Goal: Contribute content: Add original content to the website for others to see

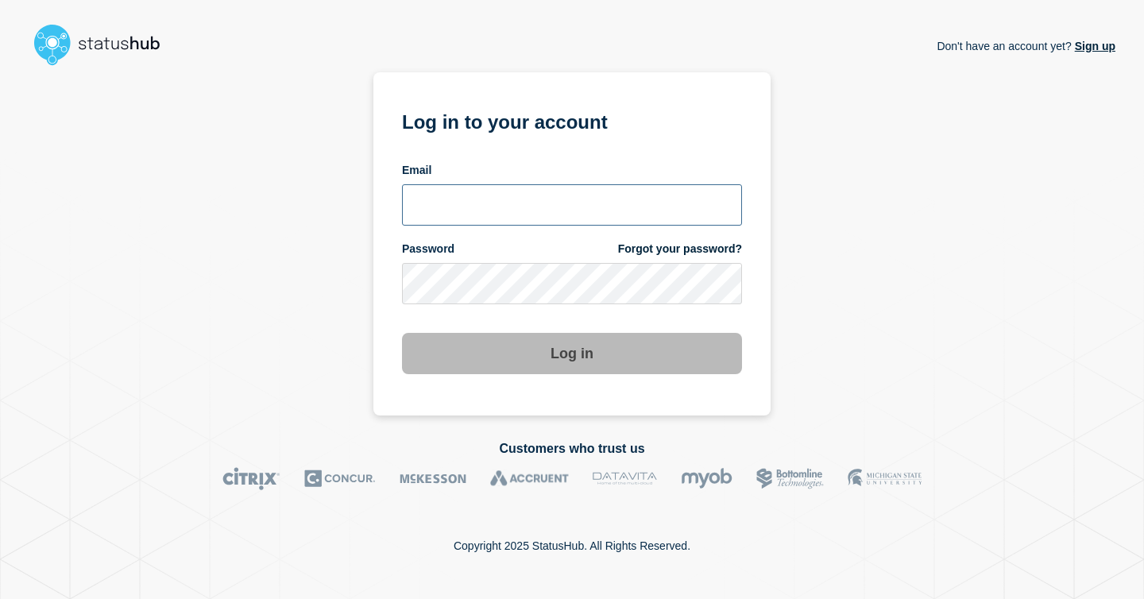
type input "bj.sneed@gwu.edu"
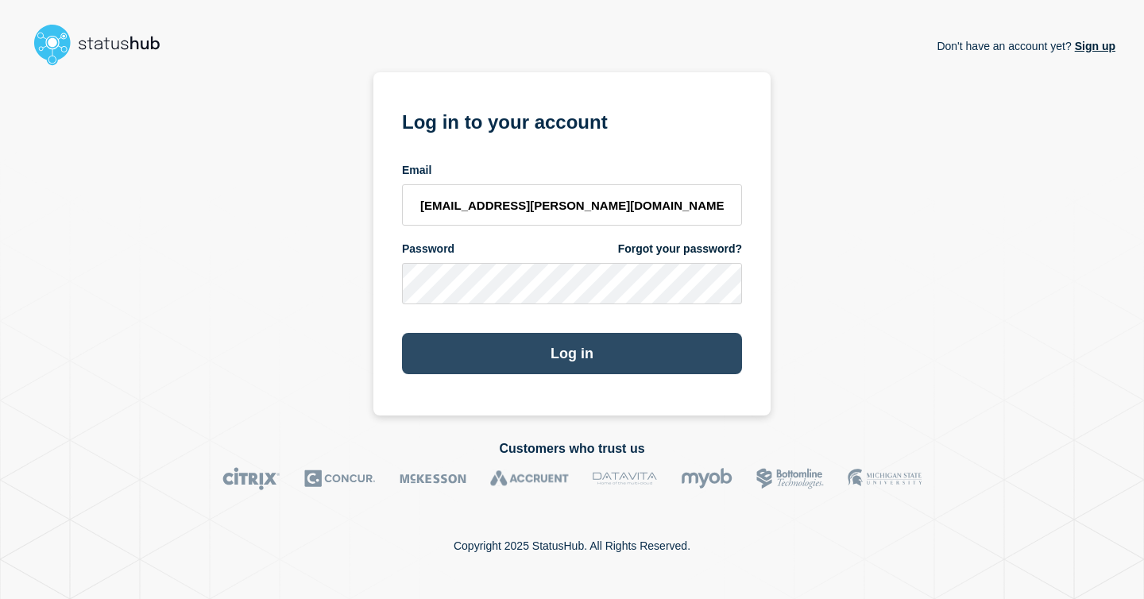
click at [548, 365] on button "Log in" at bounding box center [572, 353] width 340 height 41
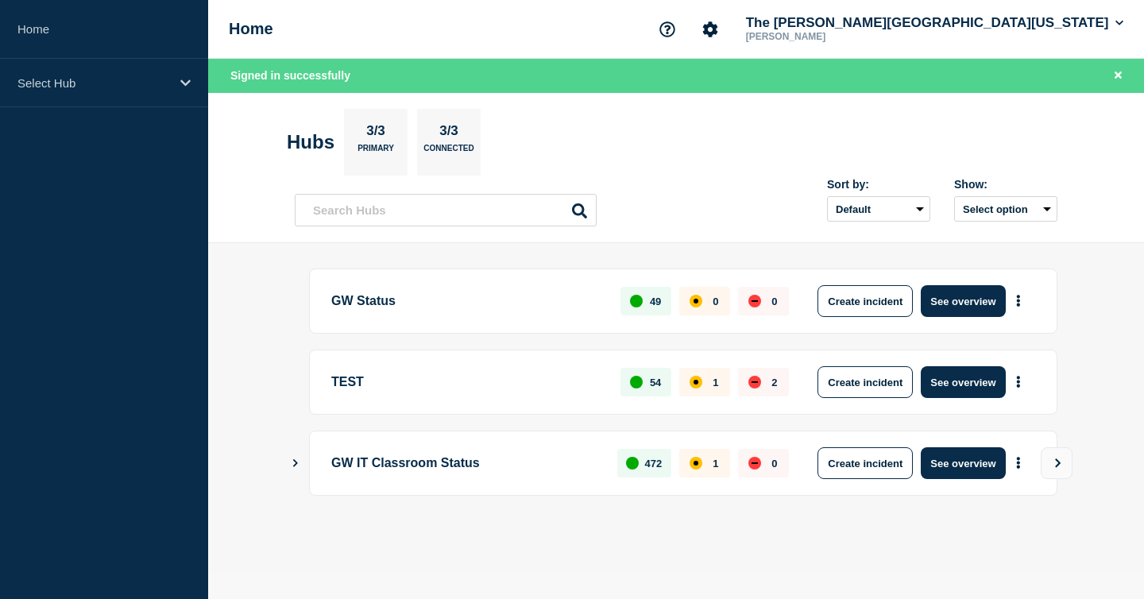
click at [350, 303] on p "GW Status" at bounding box center [466, 301] width 271 height 32
click at [930, 313] on button "See overview" at bounding box center [963, 301] width 84 height 32
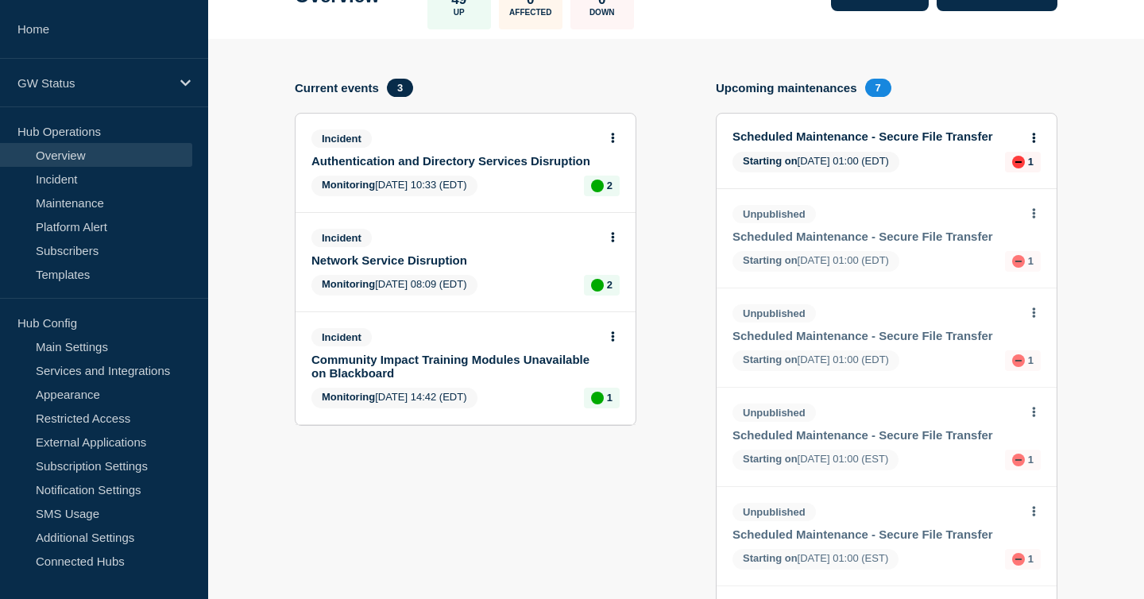
scroll to position [124, 0]
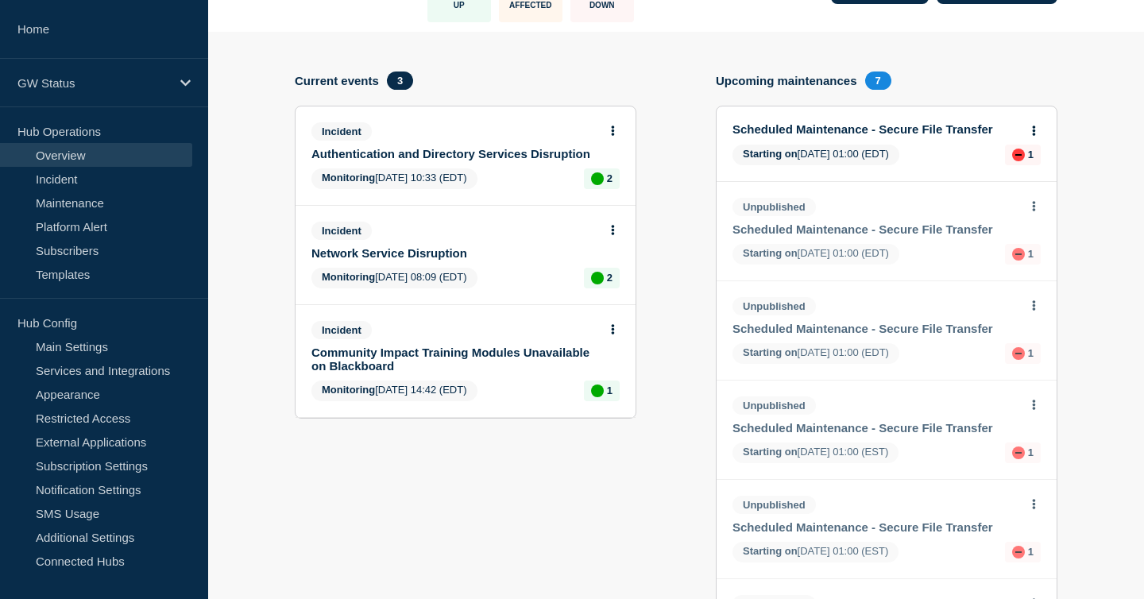
click at [435, 260] on link "Network Service Disruption" at bounding box center [454, 253] width 287 height 14
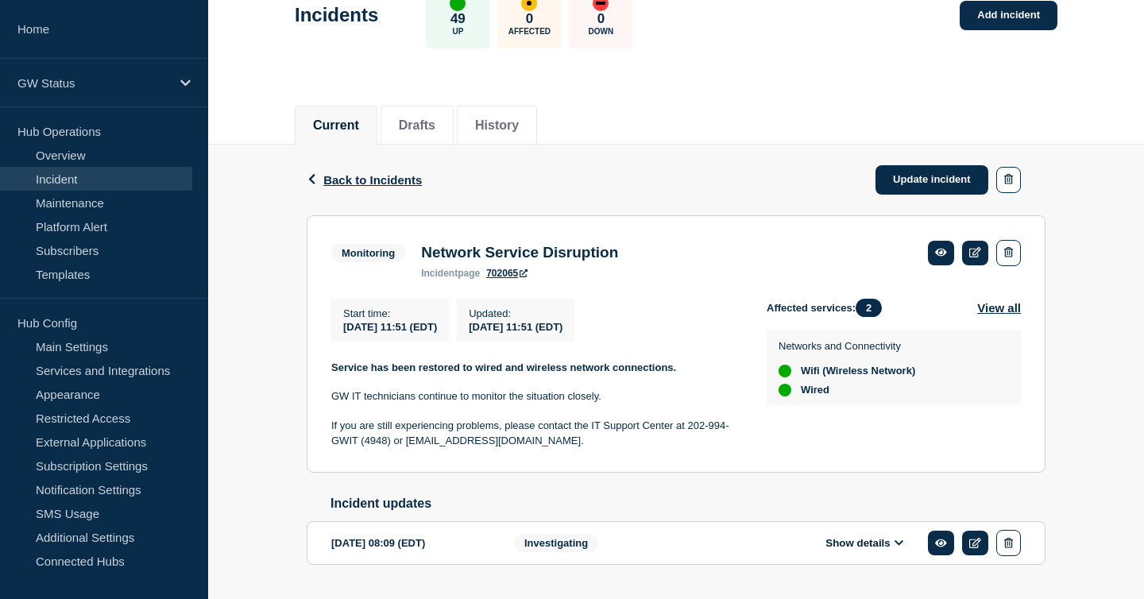
scroll to position [160, 0]
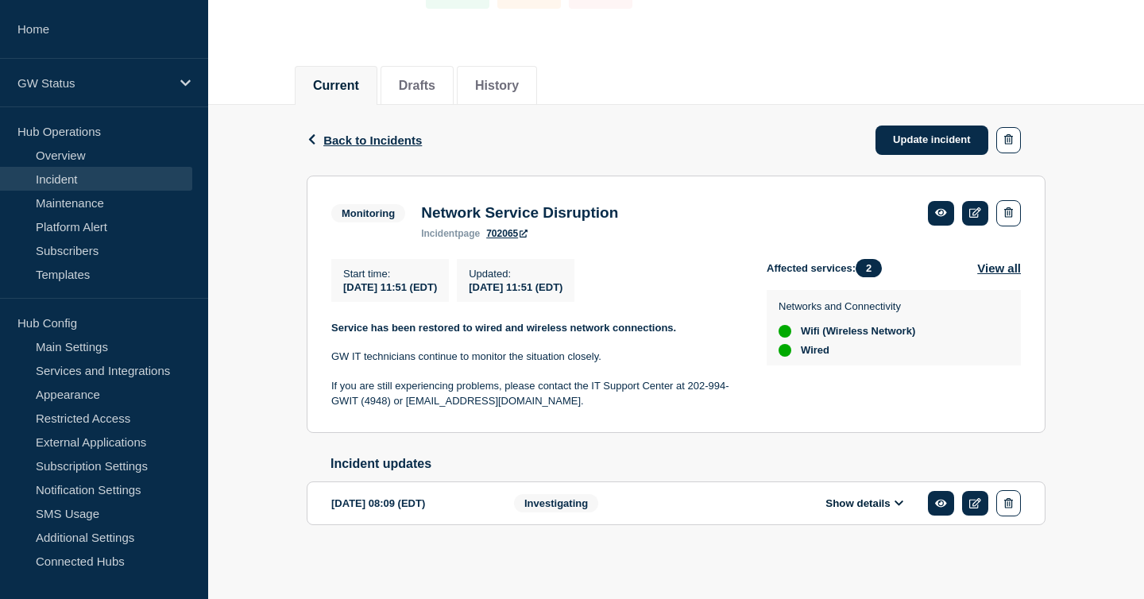
click at [519, 335] on p at bounding box center [536, 342] width 410 height 14
click at [624, 204] on div "Network Service Disruption incident page 702065" at bounding box center [519, 221] width 213 height 35
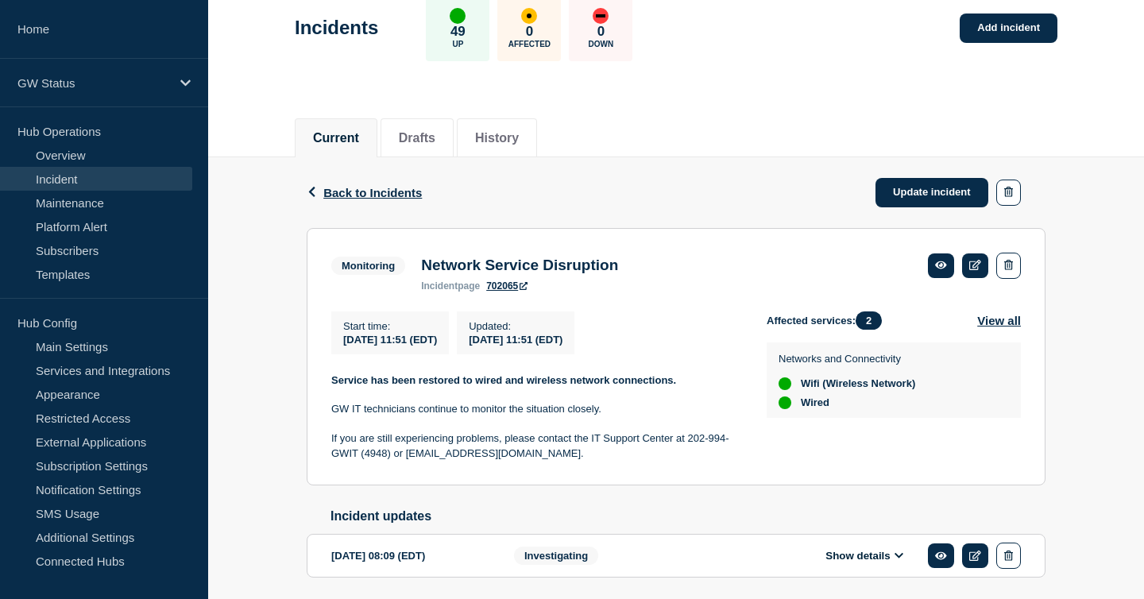
scroll to position [84, 0]
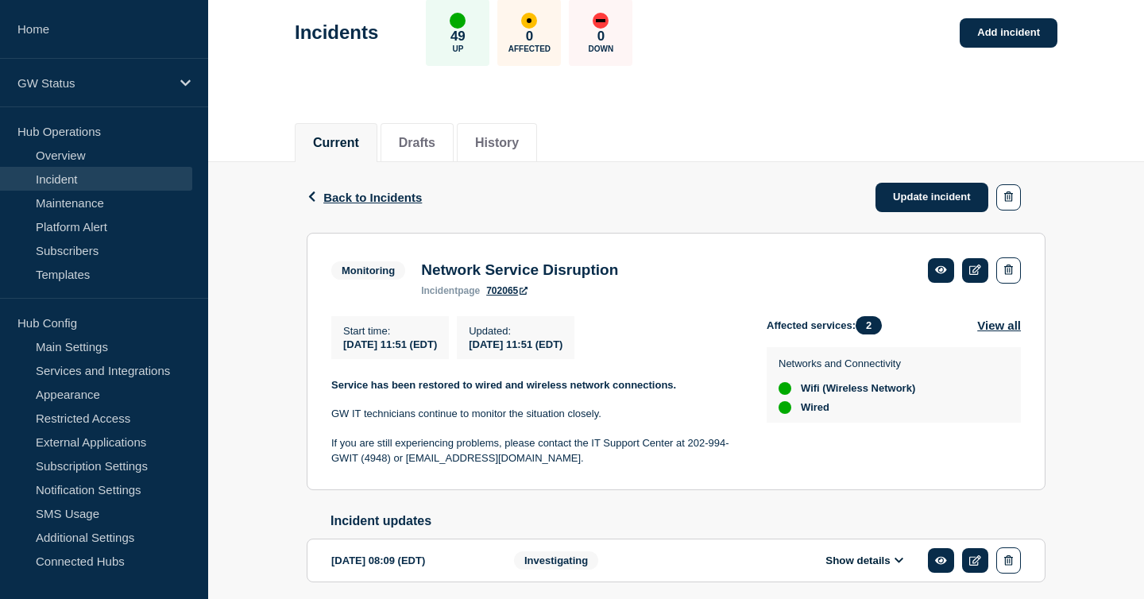
click at [353, 273] on span "Monitoring" at bounding box center [368, 270] width 74 height 18
click at [404, 195] on span "Back to Incidents" at bounding box center [372, 198] width 99 height 14
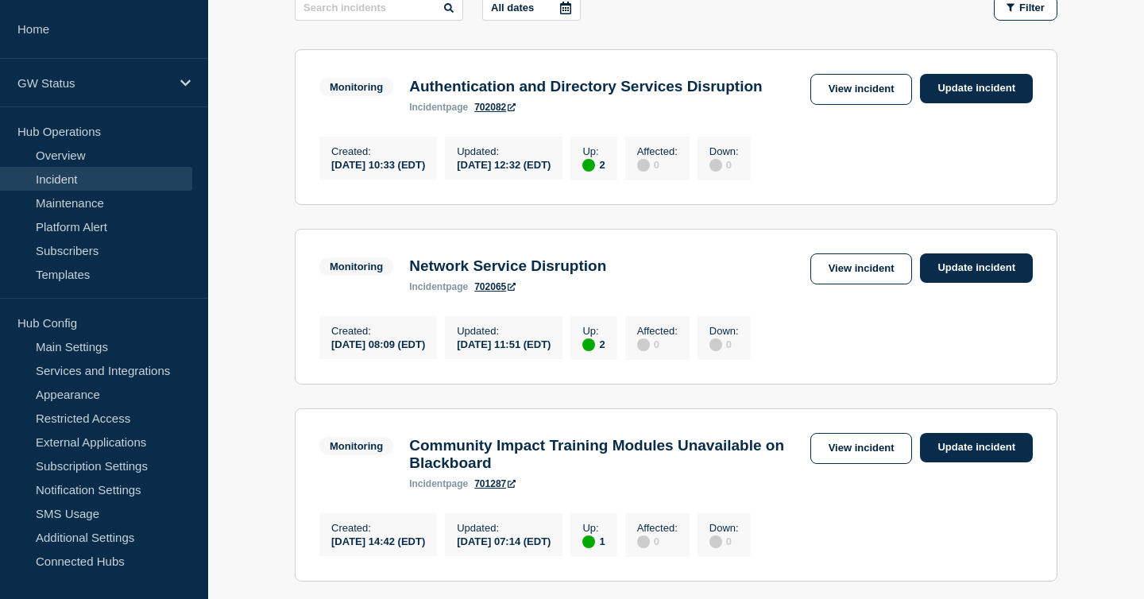
scroll to position [280, 0]
click at [540, 274] on h3 "Network Service Disruption" at bounding box center [507, 265] width 197 height 17
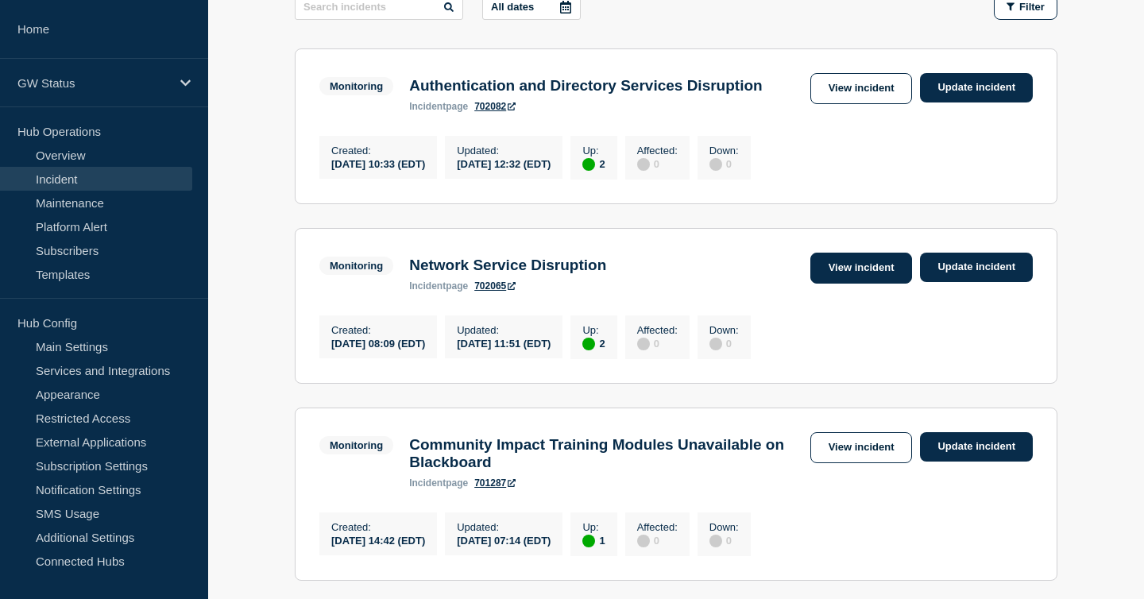
click at [873, 279] on link "View incident" at bounding box center [861, 268] width 102 height 31
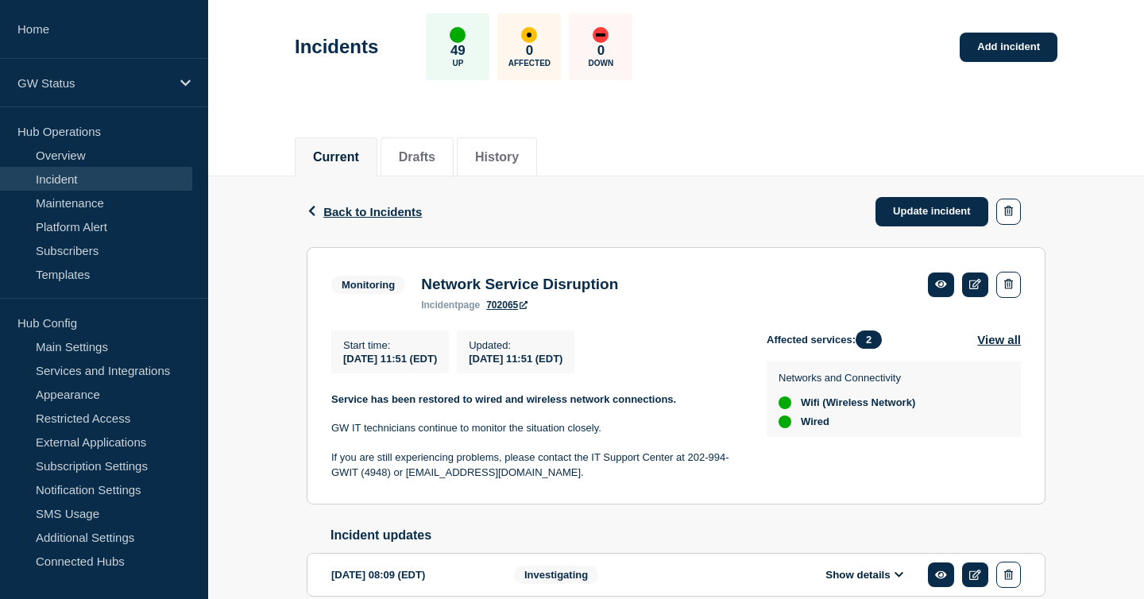
scroll to position [160, 0]
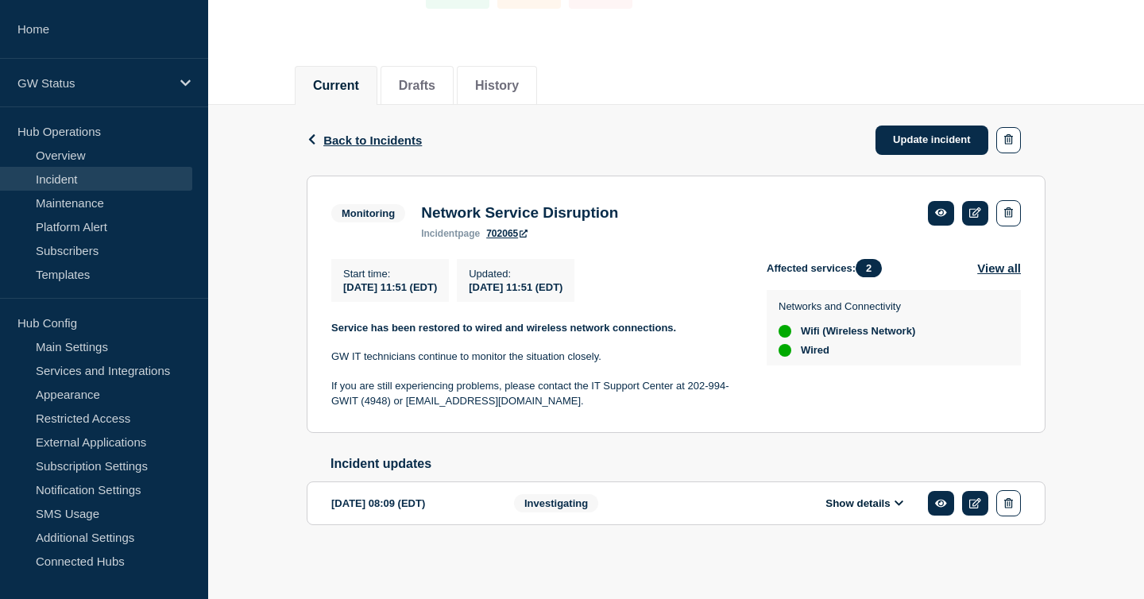
click at [486, 105] on div "Back Back to Incidents Update incident" at bounding box center [676, 140] width 739 height 71
click at [493, 79] on button "History" at bounding box center [497, 86] width 44 height 14
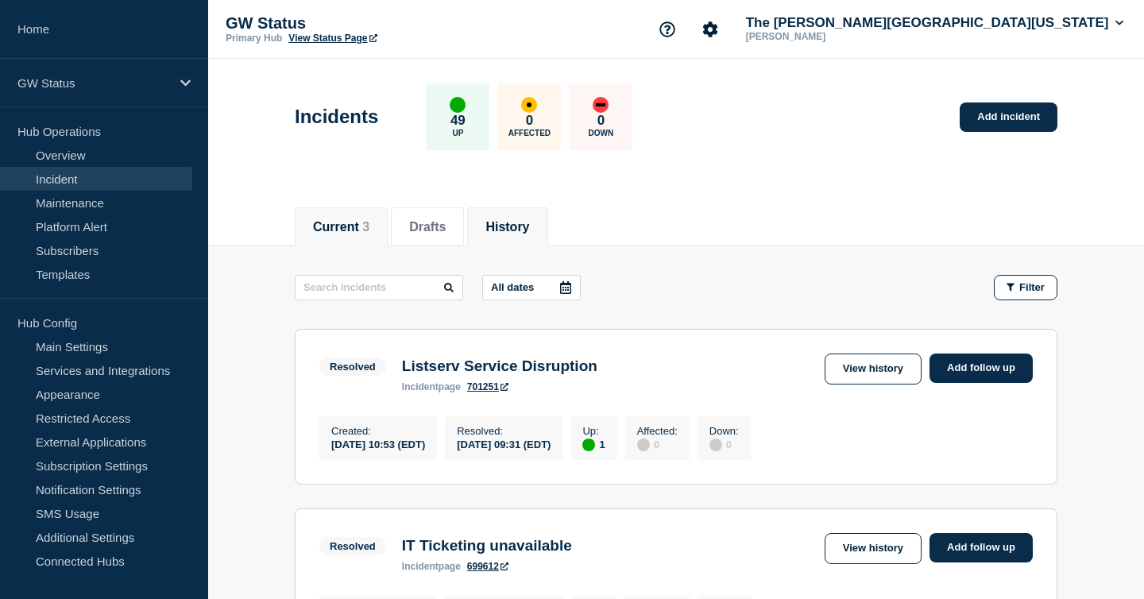
click at [309, 220] on li "Current 3" at bounding box center [341, 226] width 93 height 39
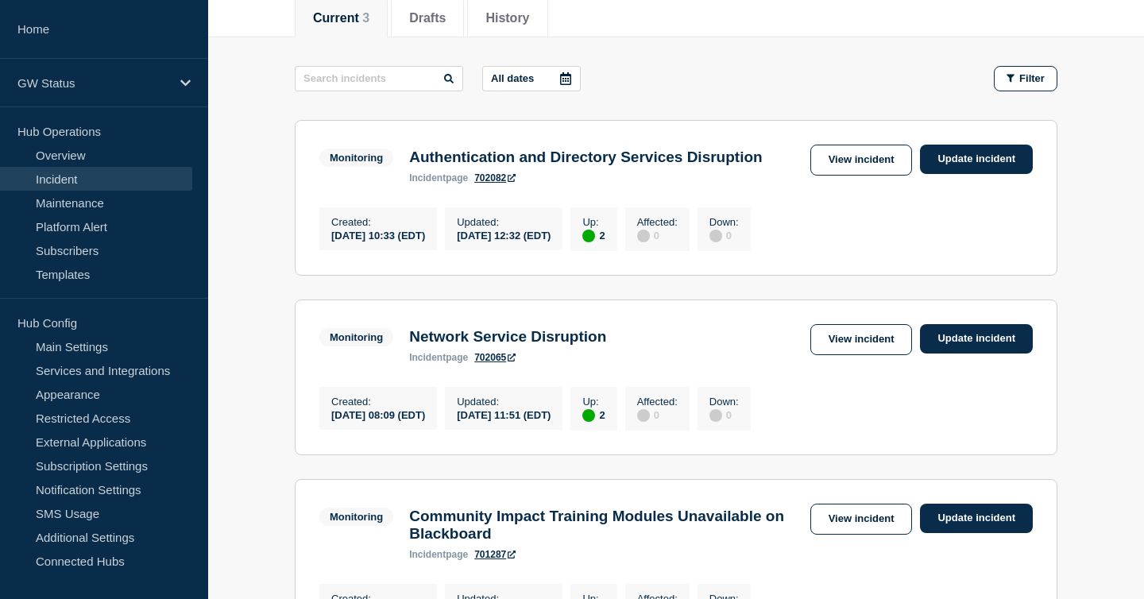
scroll to position [216, 0]
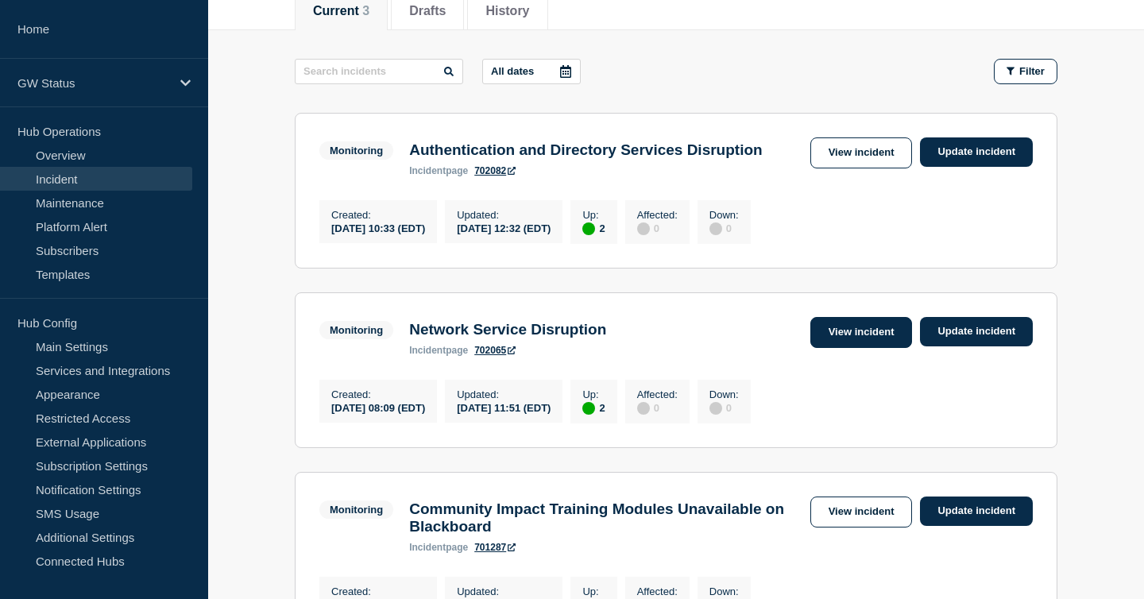
click at [838, 342] on link "View incident" at bounding box center [861, 332] width 102 height 31
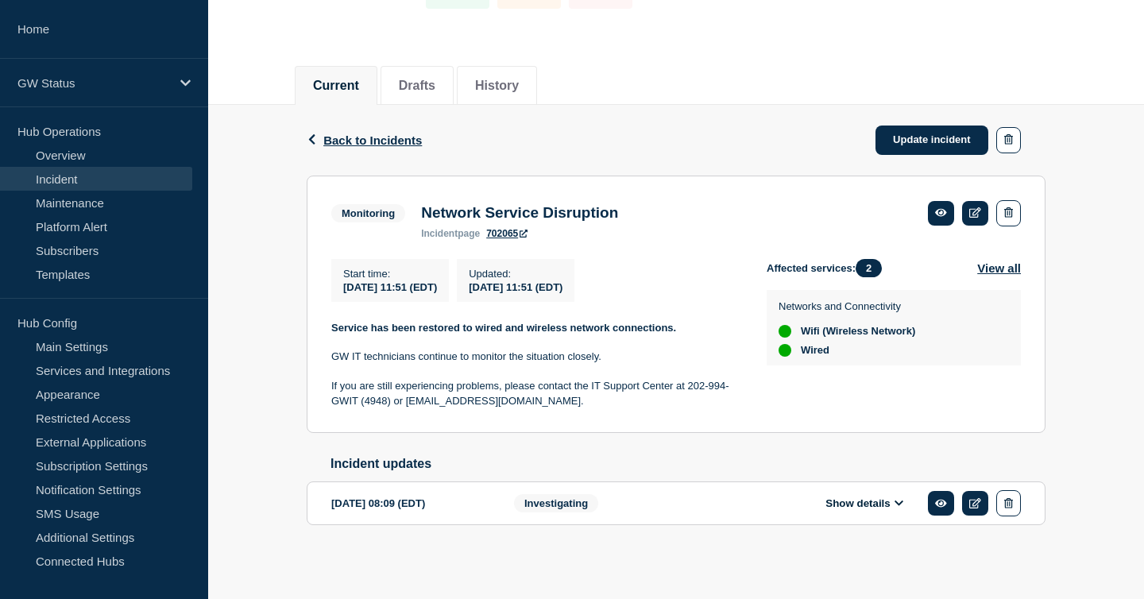
scroll to position [141, 0]
click at [943, 149] on link "Update incident" at bounding box center [931, 140] width 113 height 29
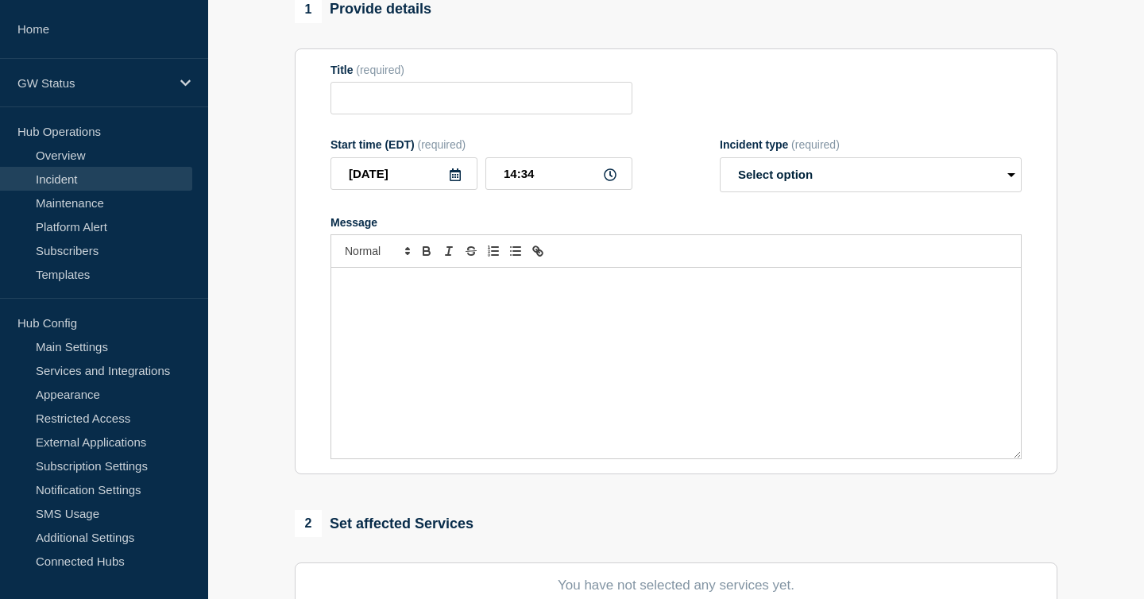
type input "Network Service Disruption"
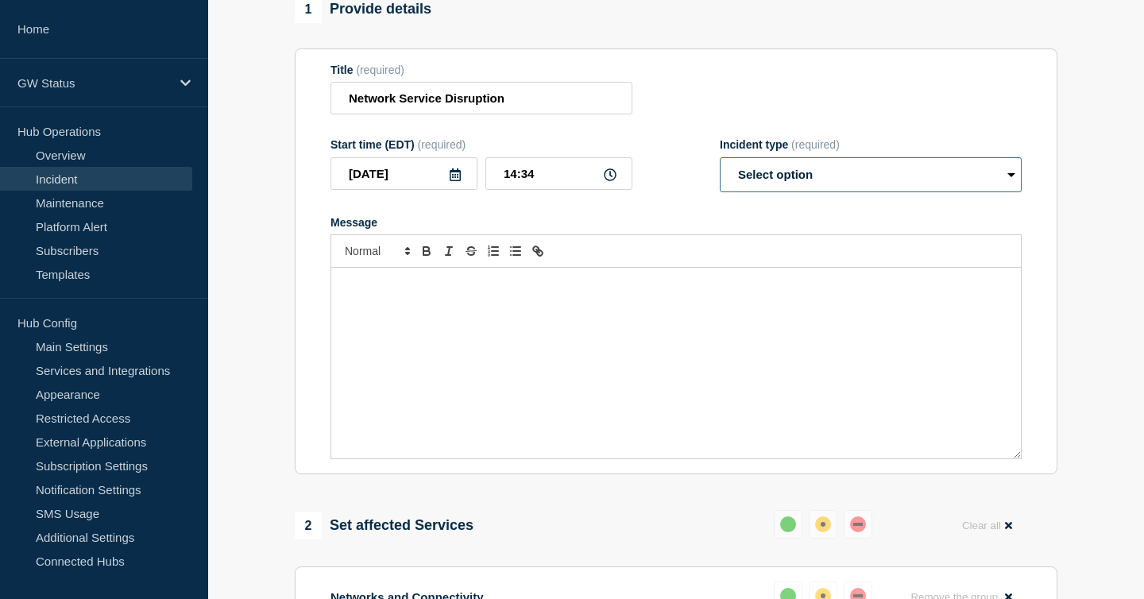
click at [820, 191] on select "Select option Investigating Identified Monitoring Resolved" at bounding box center [871, 174] width 302 height 35
click at [720, 168] on select "Select option Investigating Identified Monitoring Resolved" at bounding box center [871, 174] width 302 height 35
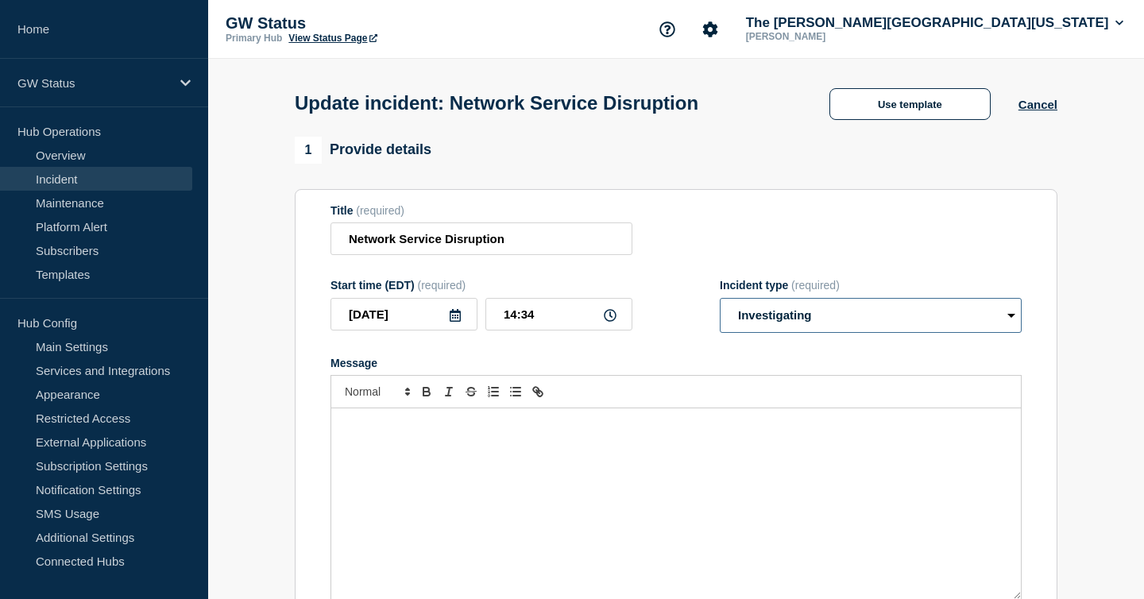
click at [907, 330] on select "Select option Investigating Identified Monitoring Resolved" at bounding box center [871, 315] width 302 height 35
select select "monitoring"
click at [720, 309] on select "Select option Investigating Identified Monitoring Resolved" at bounding box center [871, 315] width 302 height 35
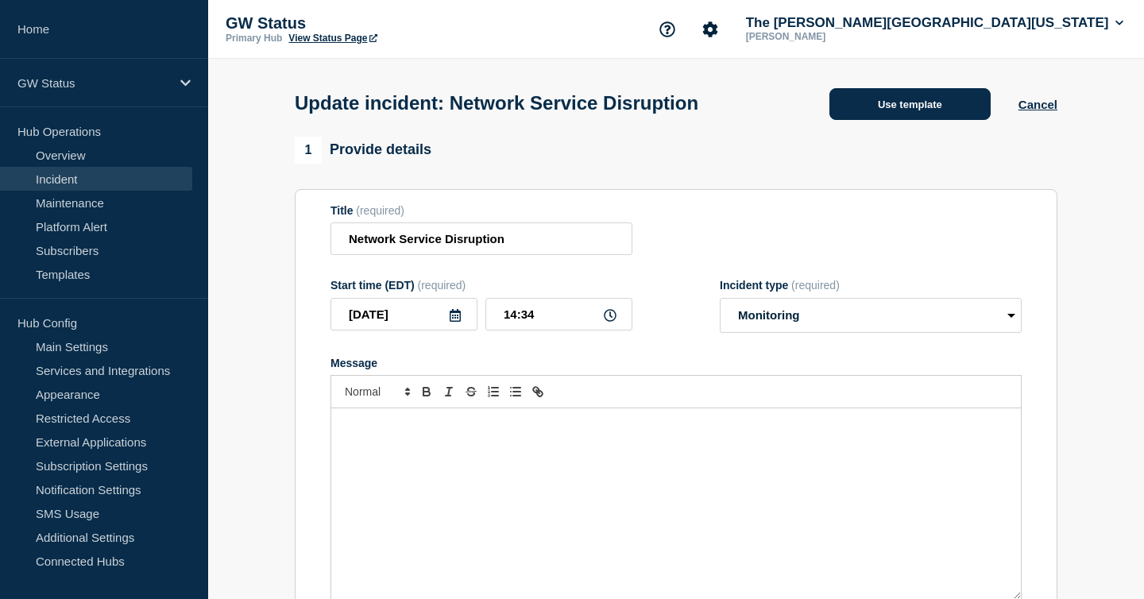
click at [910, 114] on button "Use template" at bounding box center [909, 104] width 161 height 32
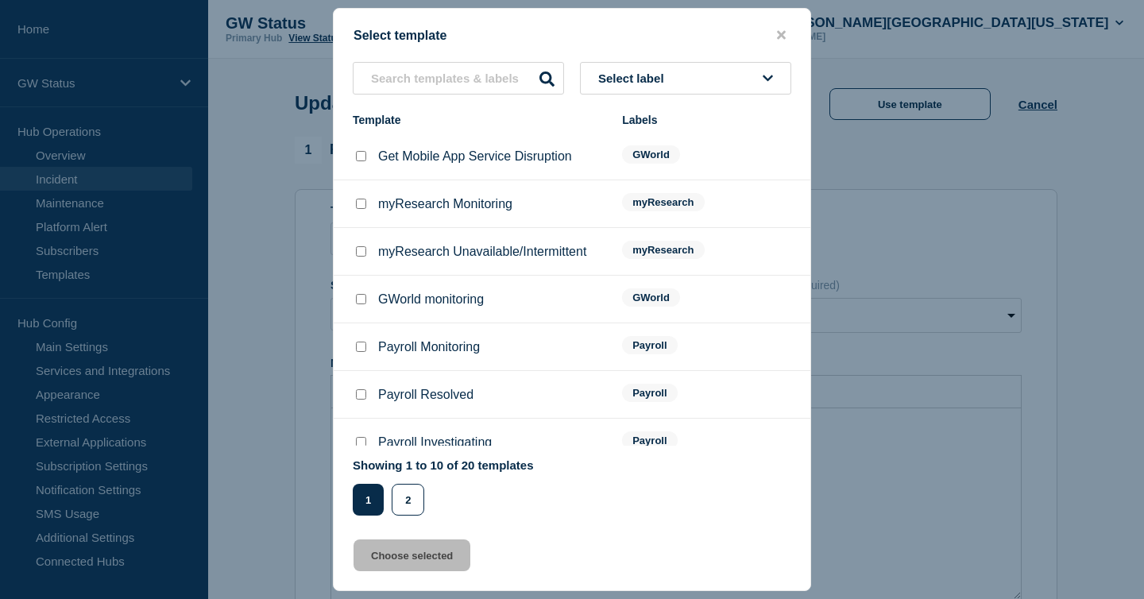
click at [617, 72] on span "Select label" at bounding box center [634, 79] width 72 height 14
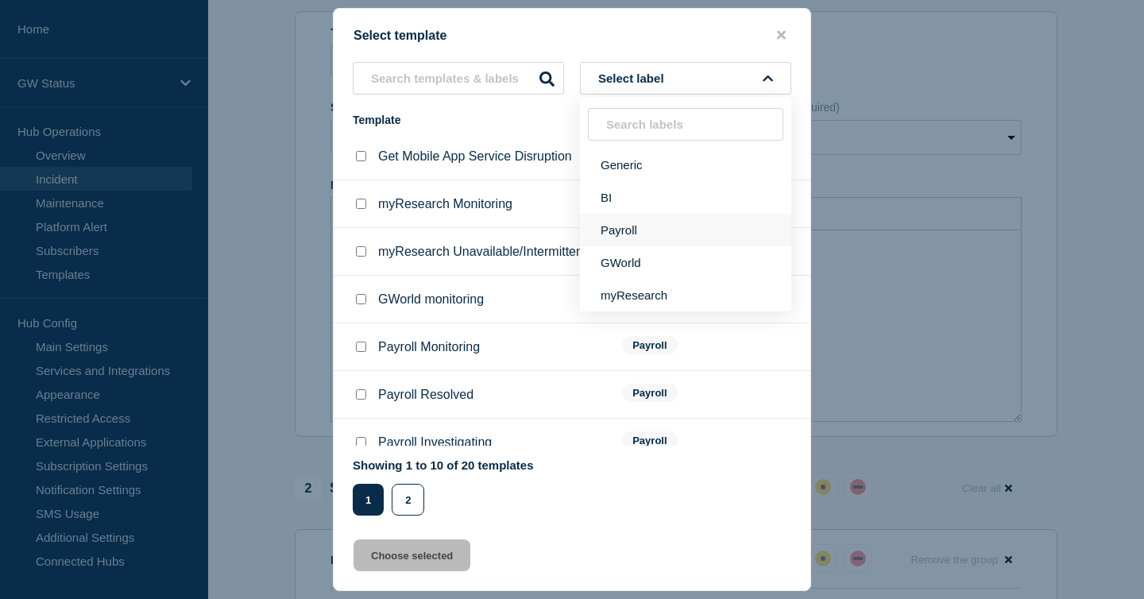
scroll to position [91, 0]
click at [644, 167] on button "Generic" at bounding box center [685, 165] width 211 height 33
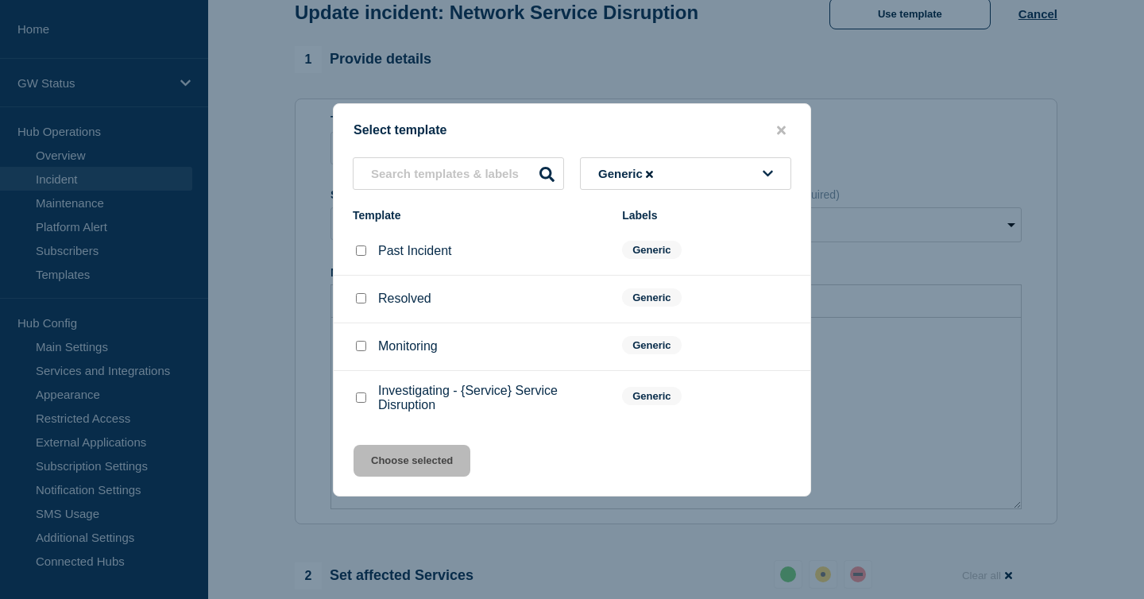
click at [363, 251] on input "Past Incident checkbox" at bounding box center [361, 250] width 10 height 10
checkbox input "true"
click at [435, 465] on button "Choose selected" at bounding box center [412, 461] width 117 height 32
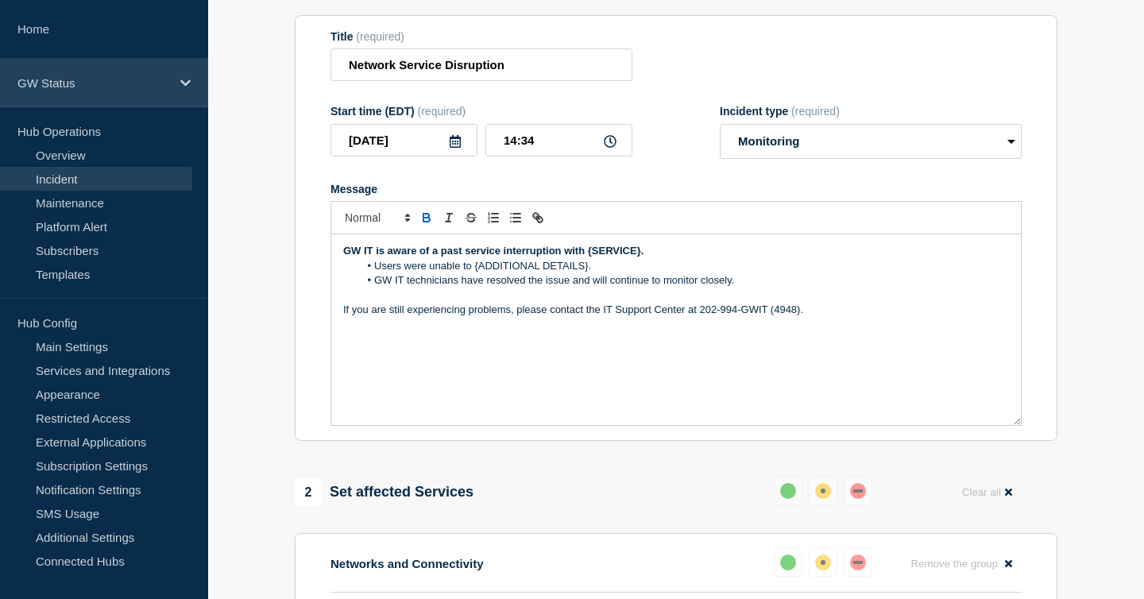
scroll to position [0, 0]
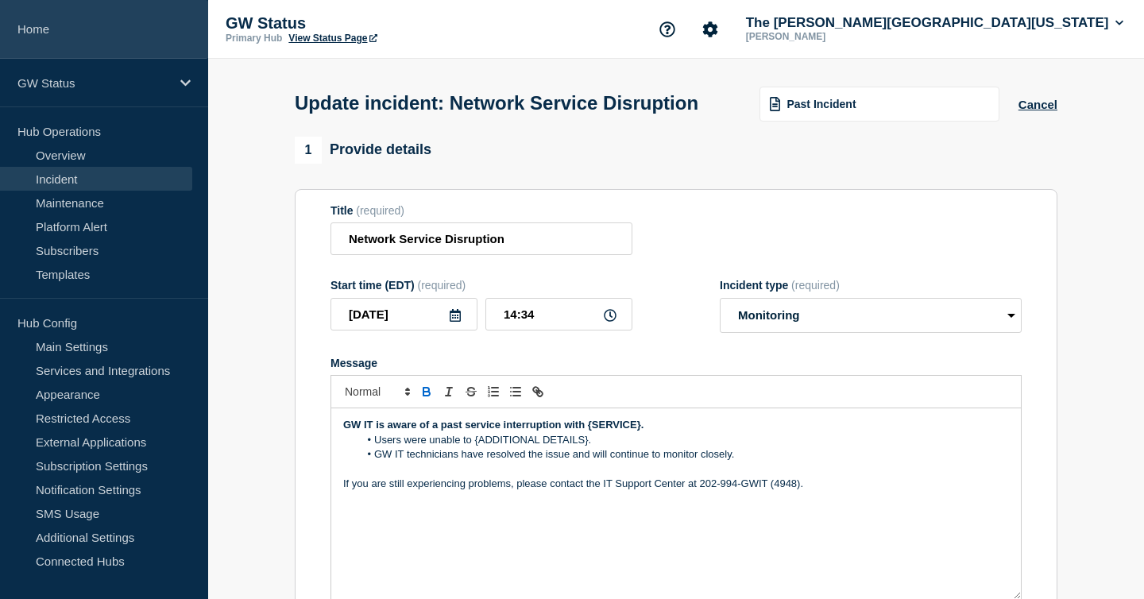
click at [48, 23] on link "Home" at bounding box center [104, 29] width 208 height 59
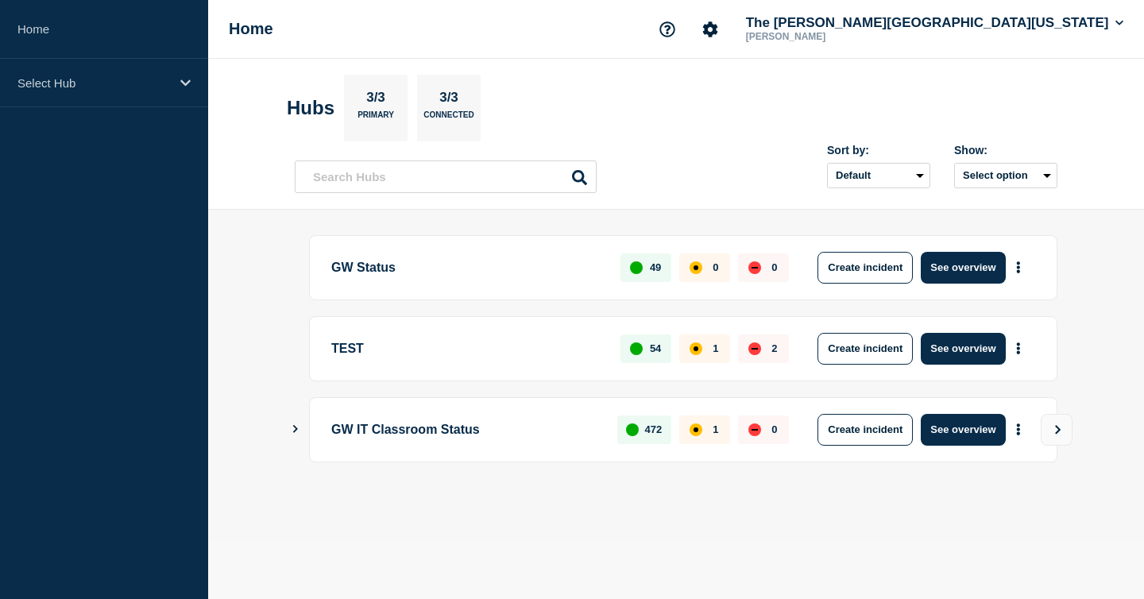
click at [515, 263] on p "GW Status" at bounding box center [466, 268] width 271 height 32
click at [973, 271] on button "See overview" at bounding box center [963, 268] width 84 height 32
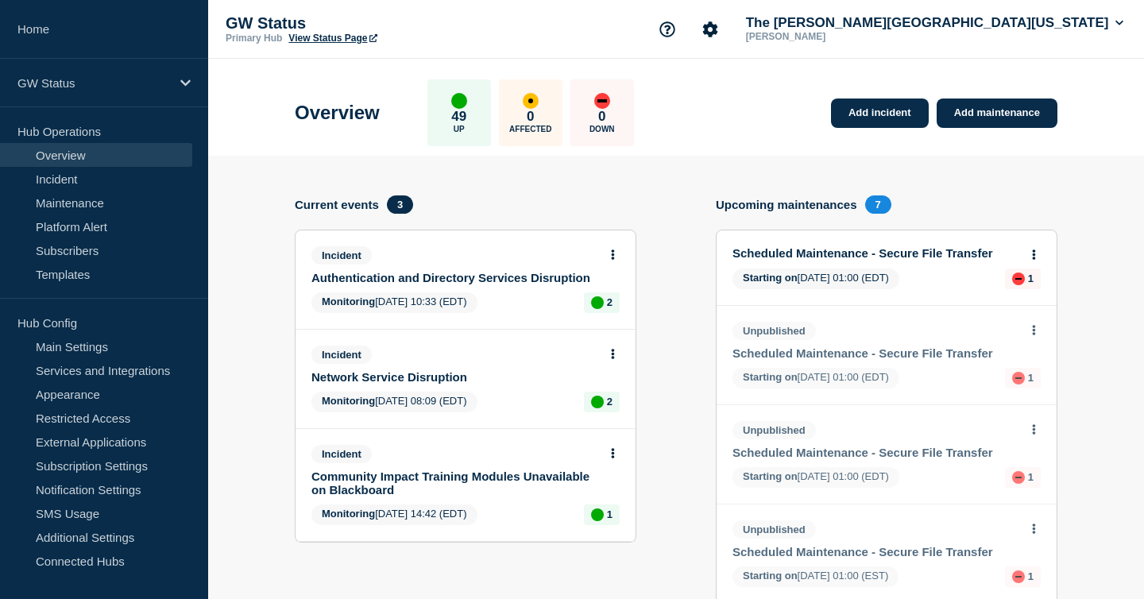
click at [562, 364] on div "Incident" at bounding box center [458, 355] width 295 height 18
click at [83, 176] on link "Incident" at bounding box center [96, 179] width 192 height 24
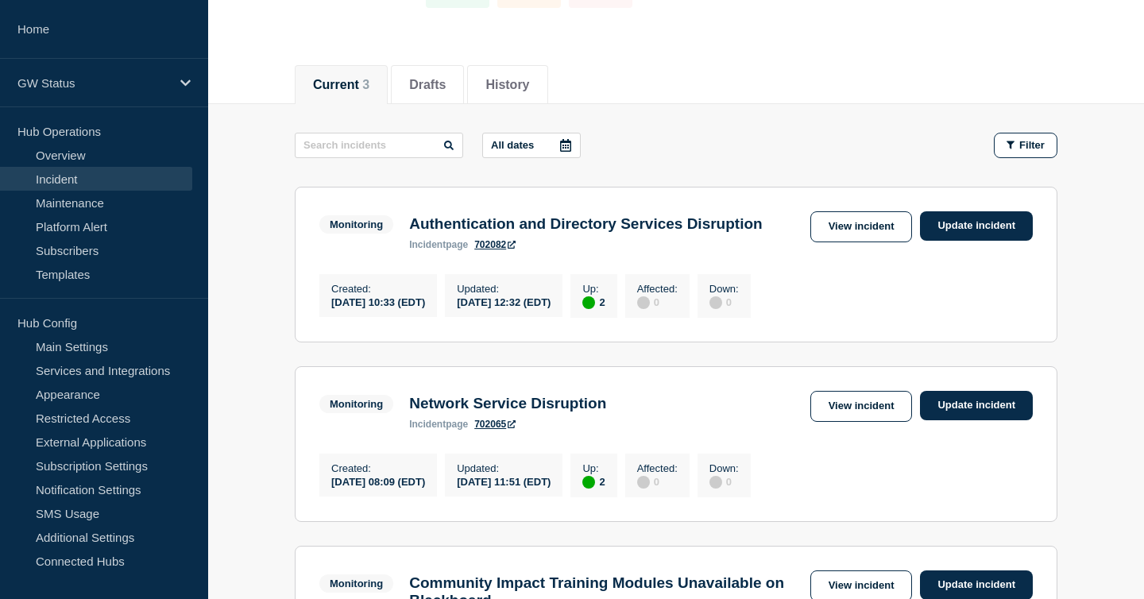
scroll to position [227, 0]
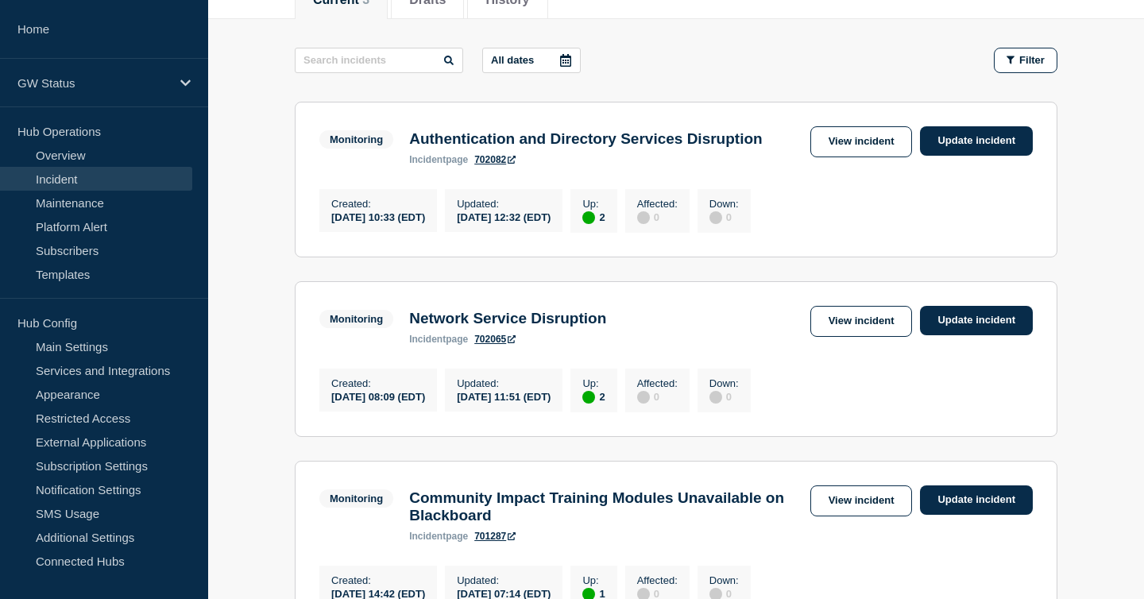
click at [1032, 477] on ul "Monitoring 2 Up Authentication and Directory Services Disruption Created [DATE]…" at bounding box center [676, 368] width 763 height 532
click at [950, 335] on link "Update incident" at bounding box center [976, 320] width 113 height 29
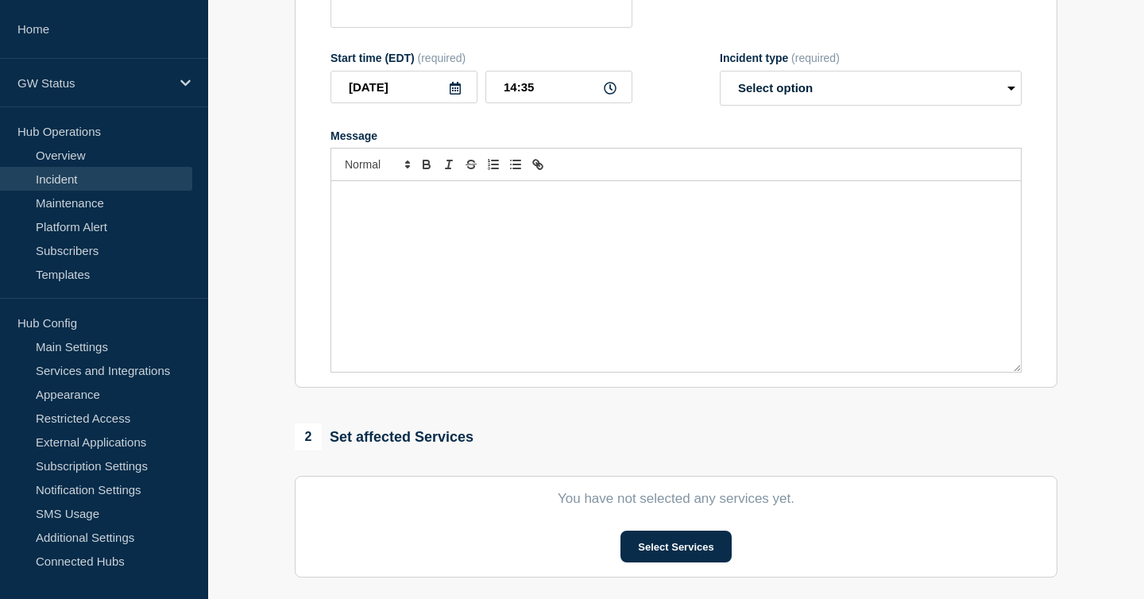
type input "Network Service Disruption"
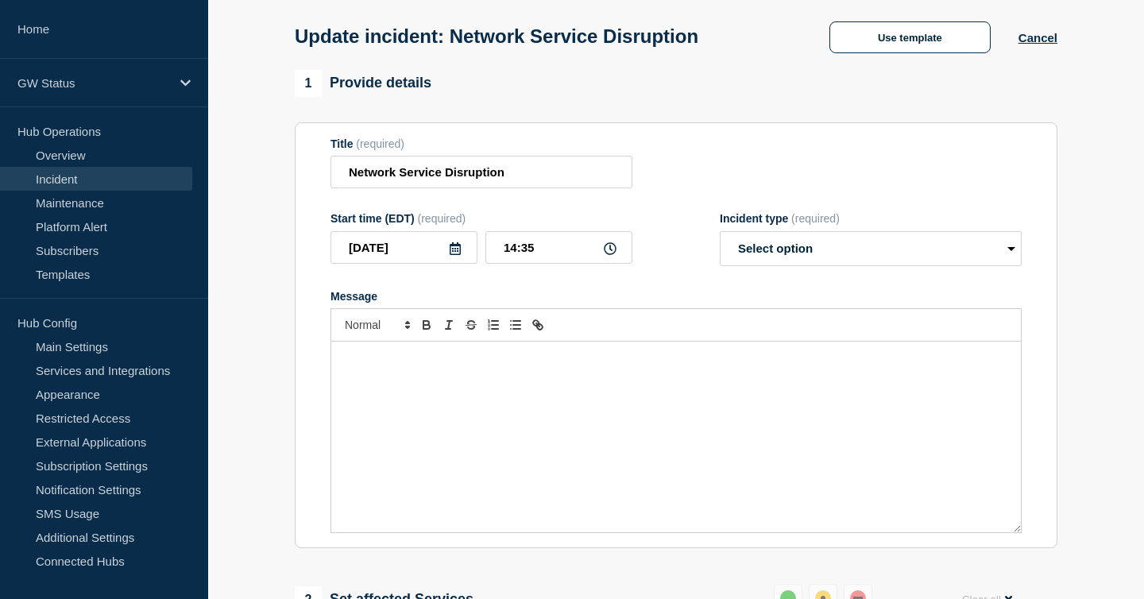
scroll to position [65, 0]
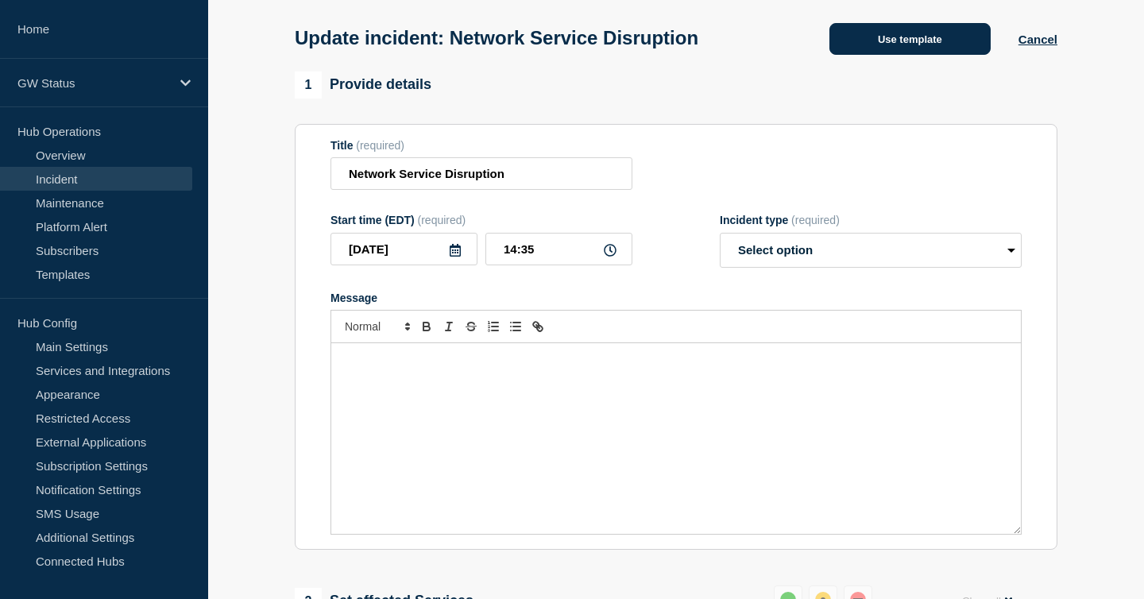
click at [914, 43] on button "Use template" at bounding box center [909, 39] width 161 height 32
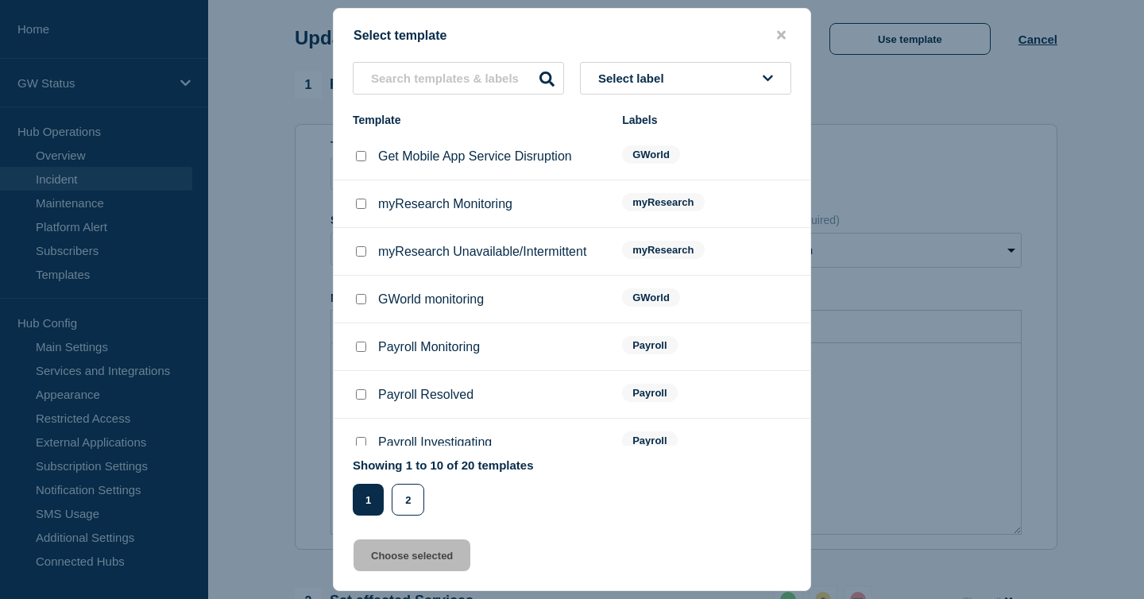
click at [620, 79] on span "Select label" at bounding box center [634, 79] width 72 height 14
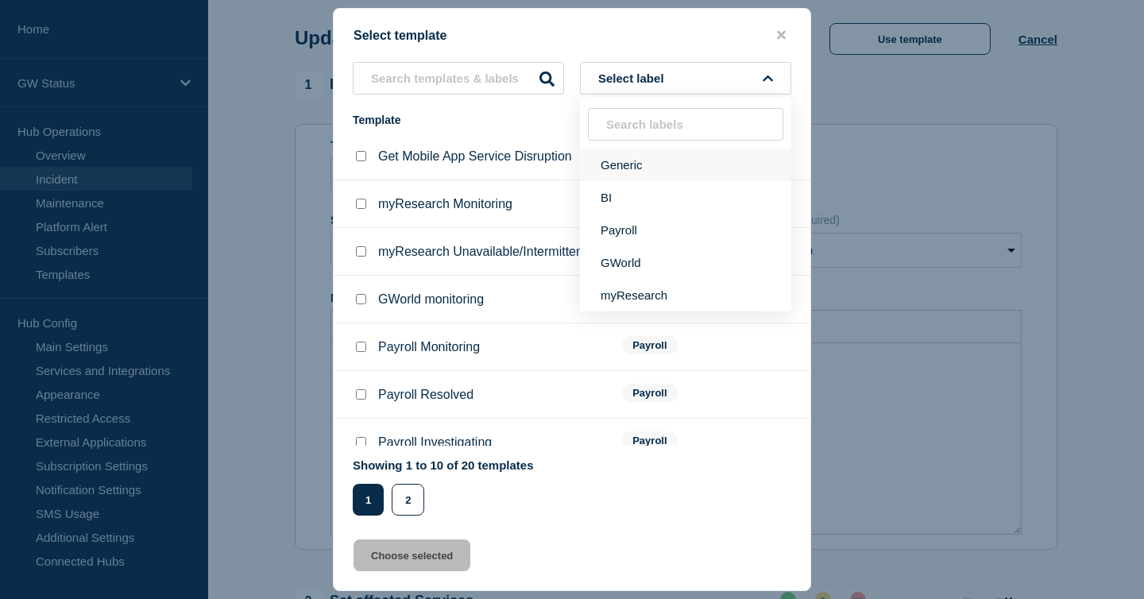
click at [655, 168] on button "Generic" at bounding box center [685, 165] width 211 height 33
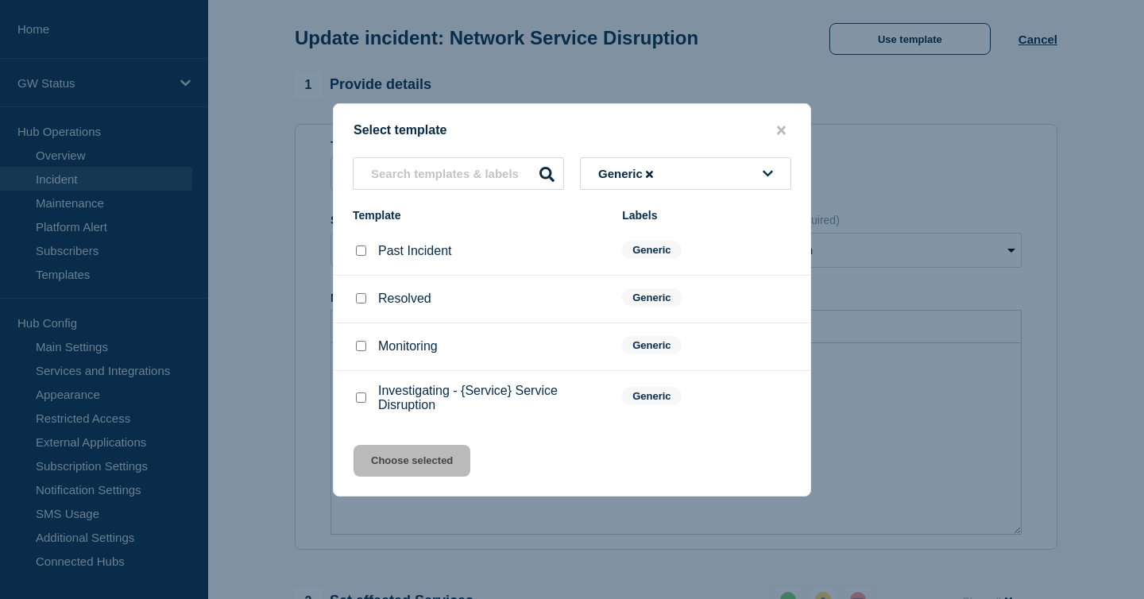
click at [362, 403] on input "Investigating - {Service} Service Disruption checkbox" at bounding box center [361, 397] width 10 height 10
checkbox input "true"
click at [400, 473] on button "Choose selected" at bounding box center [412, 461] width 117 height 32
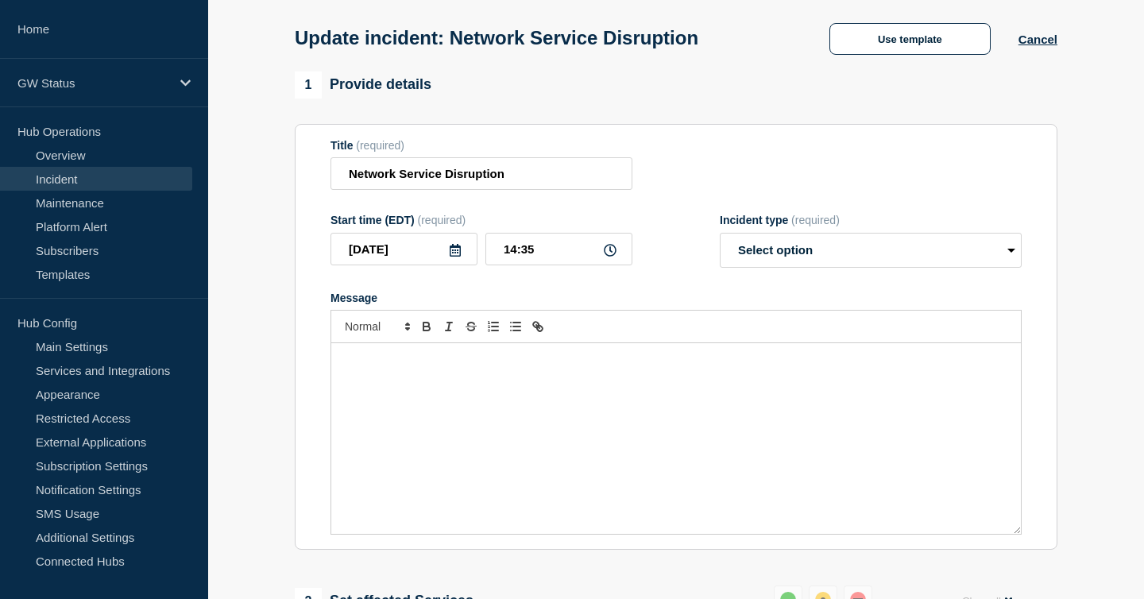
select select "investigating"
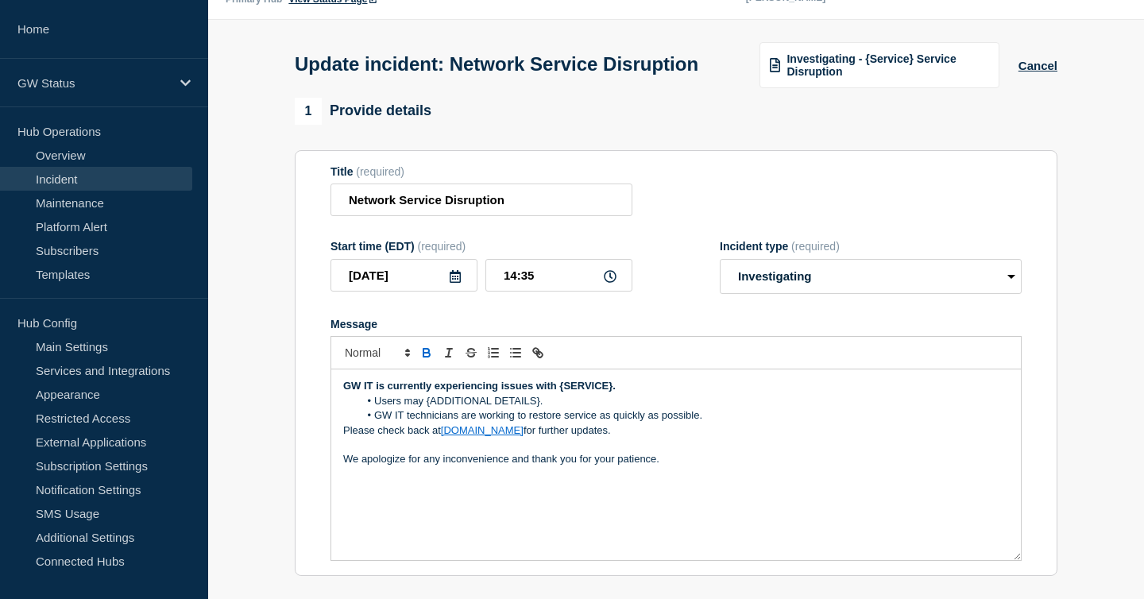
scroll to position [23, 0]
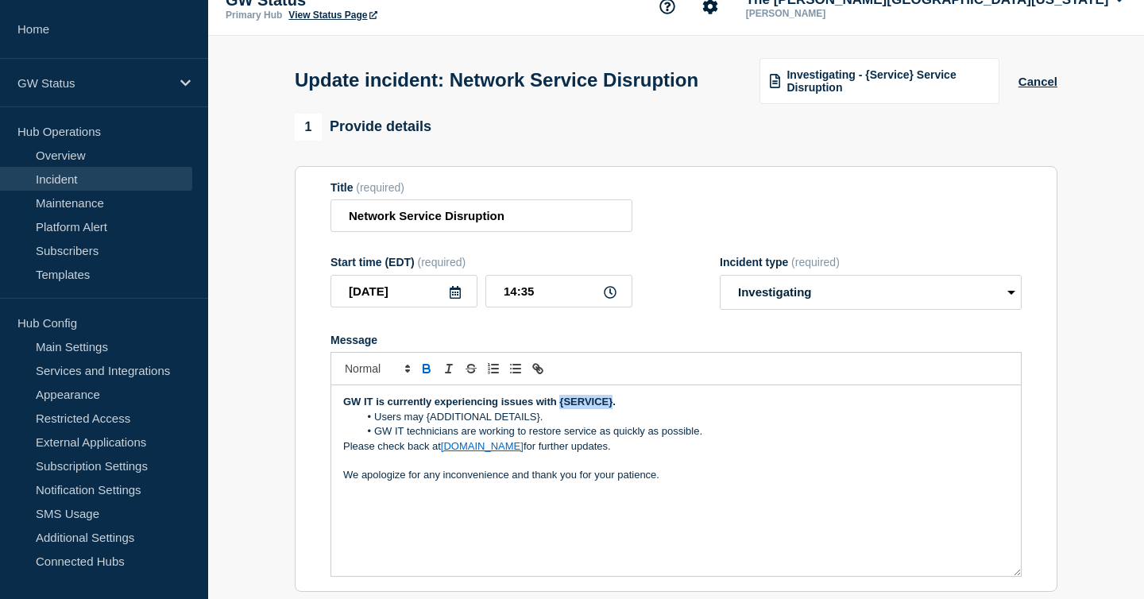
drag, startPoint x: 612, startPoint y: 419, endPoint x: 560, endPoint y: 412, distance: 52.1
click at [560, 408] on strong "GW IT is currently experiencing issues with {SERVICE}." at bounding box center [479, 402] width 272 height 12
click at [563, 424] on li "Users may {ADDITIONAL DETAILS}." at bounding box center [684, 417] width 651 height 14
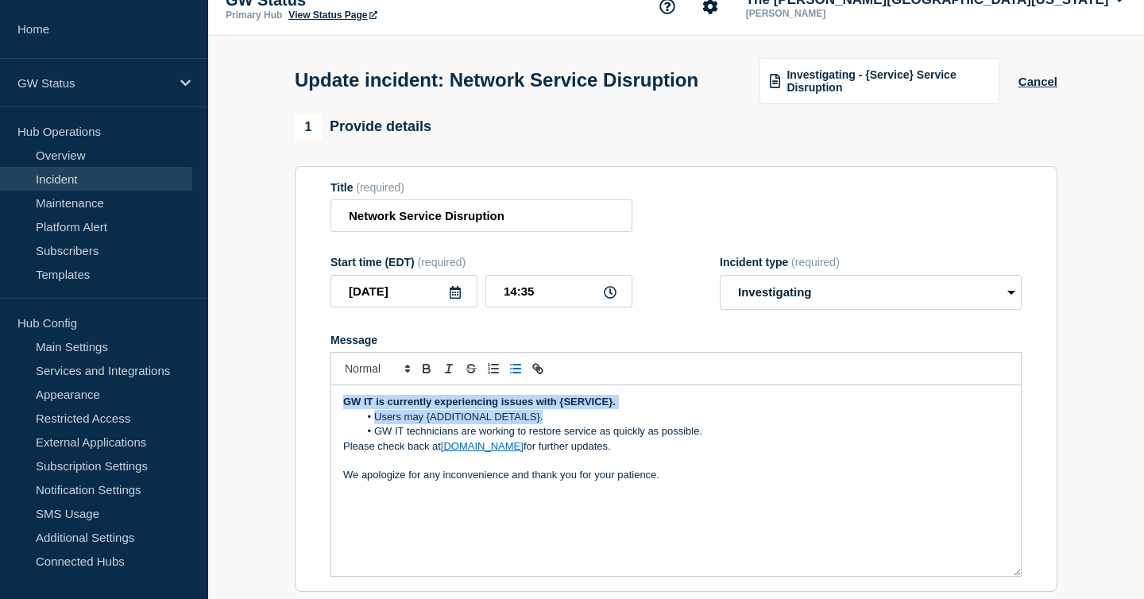
drag, startPoint x: 563, startPoint y: 427, endPoint x: 334, endPoint y: 423, distance: 228.8
click at [334, 423] on div "GW IT is currently experiencing issues with {SERVICE}. Users may {ADDITIONAL DE…" at bounding box center [676, 480] width 690 height 191
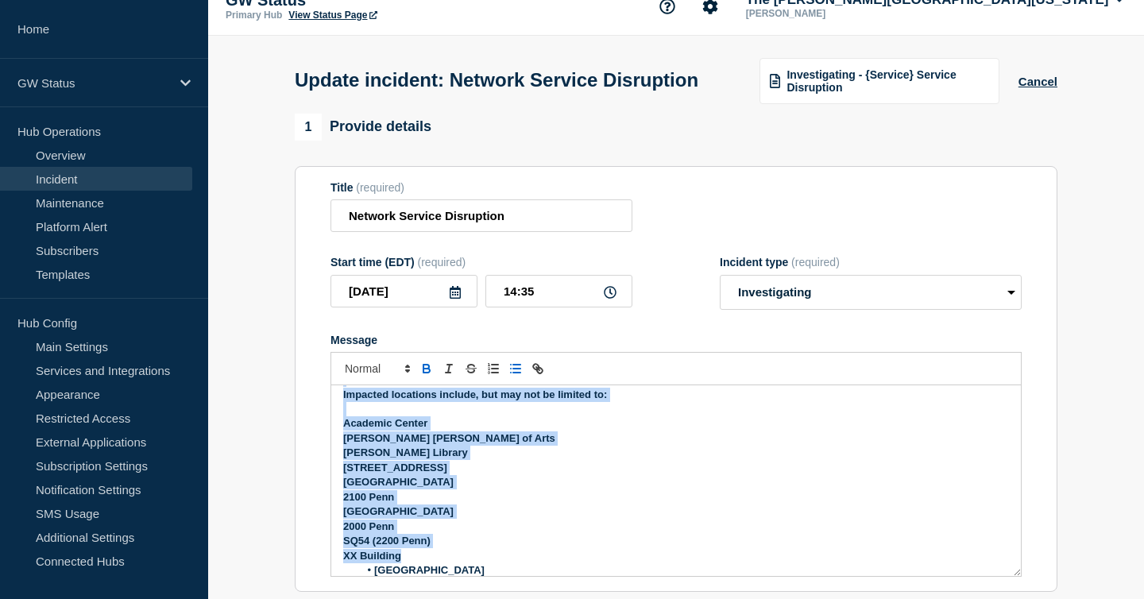
scroll to position [0, 0]
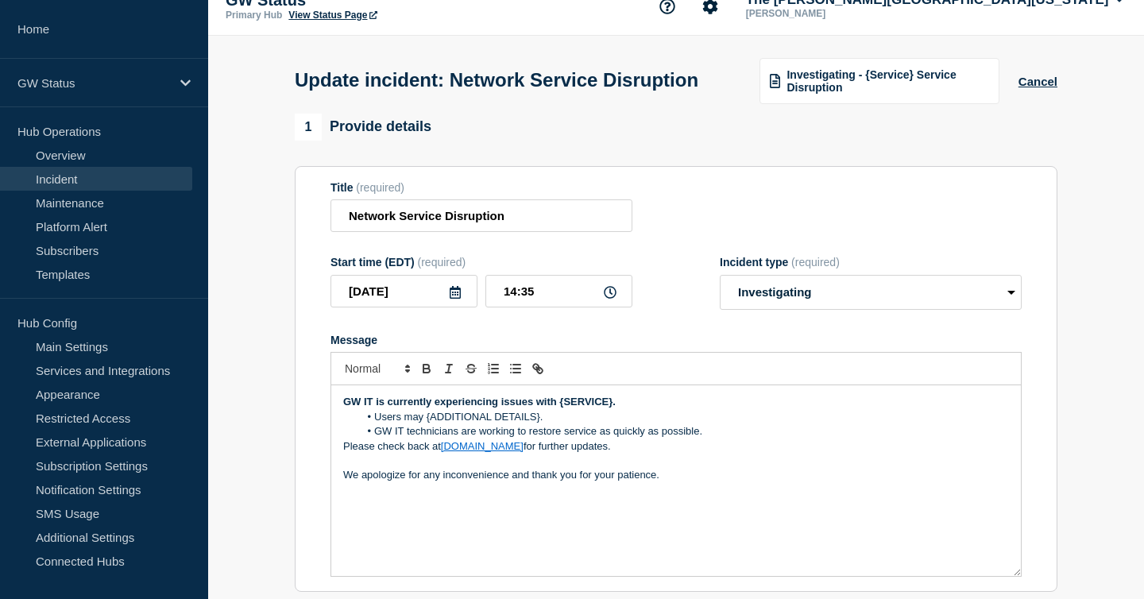
click at [467, 439] on li "GW IT technicians are working to restore service as quickly as possible." at bounding box center [684, 431] width 651 height 14
drag, startPoint x: 535, startPoint y: 418, endPoint x: 613, endPoint y: 420, distance: 77.1
click at [613, 408] on strong "GW IT is currently experiencing issues with {SERVICE}." at bounding box center [479, 402] width 272 height 12
click at [627, 408] on strong "GW IT is currently experiencing issues with wired and wirless network connectiv…" at bounding box center [560, 402] width 435 height 12
click at [783, 408] on strong "GW IT is currently experiencing issues with wired and wirleess network connecti…" at bounding box center [564, 402] width 442 height 12
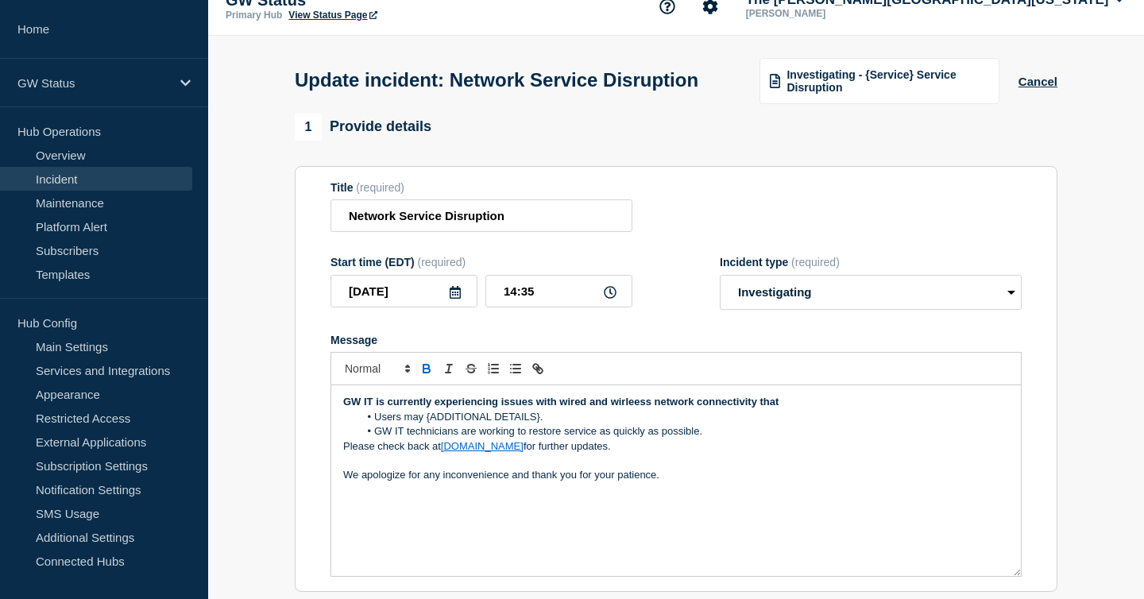
click at [635, 408] on strong "GW IT is currently experiencing issues with wired and wirleess network connecti…" at bounding box center [560, 402] width 435 height 12
drag, startPoint x: 802, startPoint y: 416, endPoint x: 331, endPoint y: 400, distance: 471.4
click at [331, 400] on div "GW IT is currently experiencing issues with wired and wireless network connecti…" at bounding box center [676, 480] width 690 height 191
click at [763, 408] on strong "GW IT is currently experiencing issues with wired and wireless network connecti…" at bounding box center [625, 402] width 564 height 12
drag, startPoint x: 860, startPoint y: 419, endPoint x: 831, endPoint y: 419, distance: 28.6
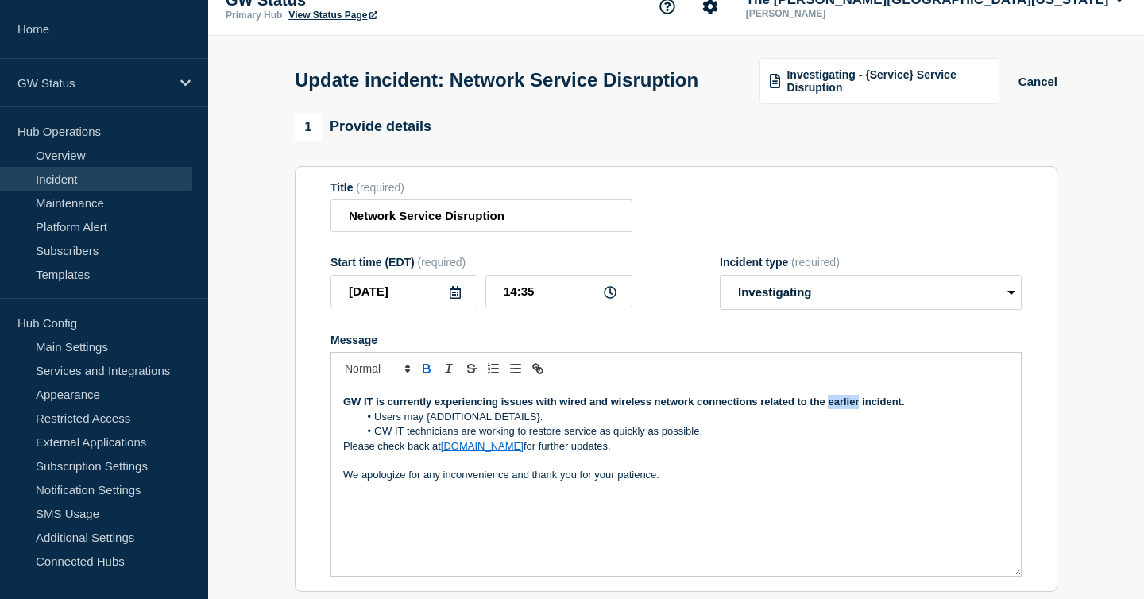
click at [831, 408] on strong "GW IT is currently experiencing issues with wired and wireless network connecti…" at bounding box center [624, 402] width 562 height 12
click at [915, 408] on strong "GW IT is currently experiencing issues with wired and wireless network connecti…" at bounding box center [630, 402] width 574 height 12
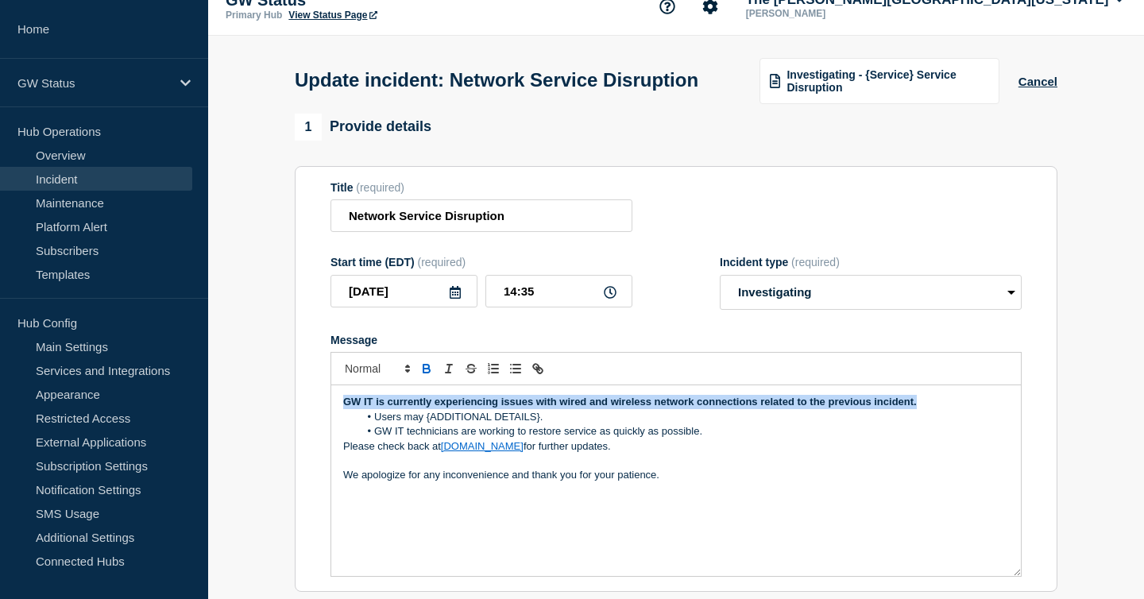
drag, startPoint x: 926, startPoint y: 417, endPoint x: 357, endPoint y: 397, distance: 570.0
click at [357, 397] on div "GW IT is currently experiencing issues with wired and wireless network connecti…" at bounding box center [675, 464] width 691 height 225
copy strong "GW IT is currently experiencing issues with wired and wireless network connecti…"
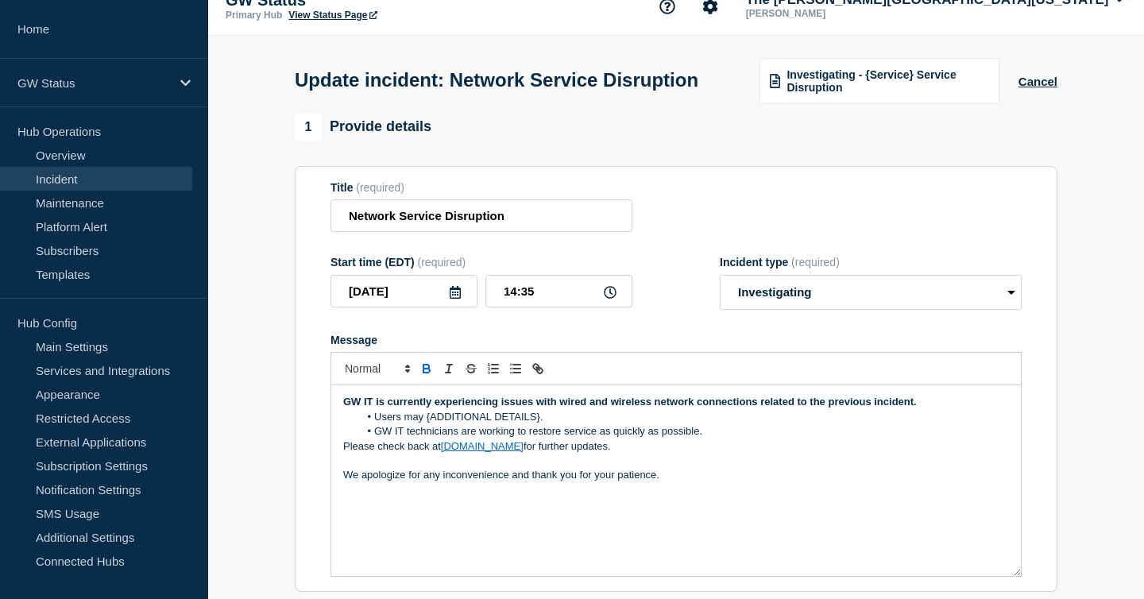
click at [539, 424] on li "Users may {ADDITIONAL DETAILS}." at bounding box center [684, 417] width 651 height 14
drag, startPoint x: 562, startPoint y: 431, endPoint x: 371, endPoint y: 430, distance: 191.5
click at [371, 424] on li "Users may {ADDITIONAL DETAILS}." at bounding box center [684, 417] width 651 height 14
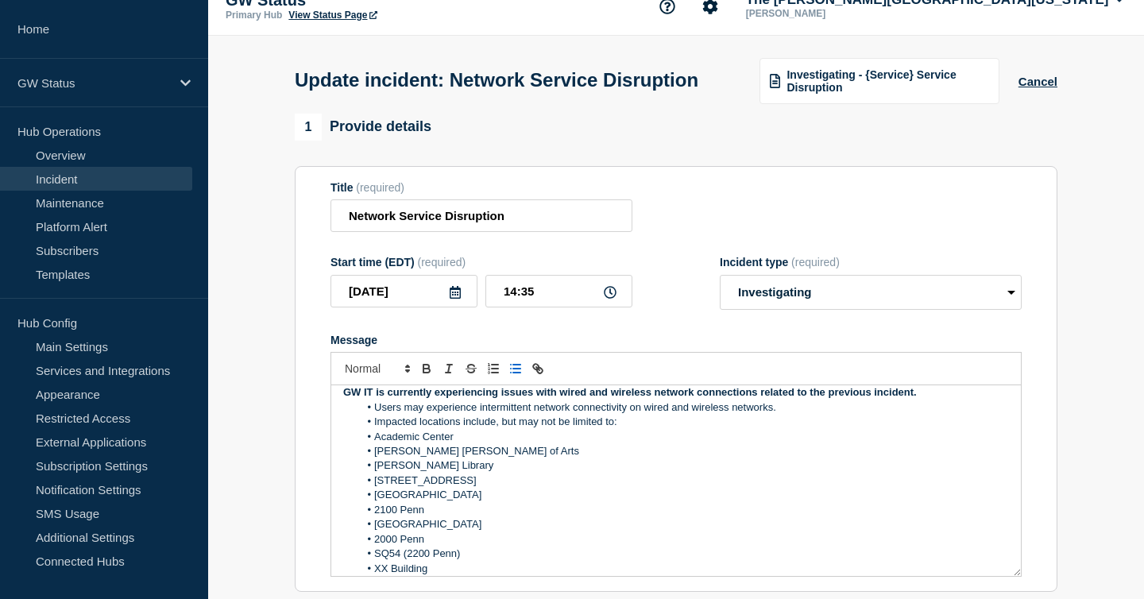
scroll to position [8, 0]
click at [373, 446] on li "Academic Center" at bounding box center [684, 438] width 651 height 14
click at [374, 460] on li "[PERSON_NAME] [PERSON_NAME] of Arts" at bounding box center [684, 453] width 651 height 14
click at [373, 474] on li "[PERSON_NAME] Library" at bounding box center [684, 467] width 651 height 14
drag, startPoint x: 498, startPoint y: 442, endPoint x: 612, endPoint y: 439, distance: 113.6
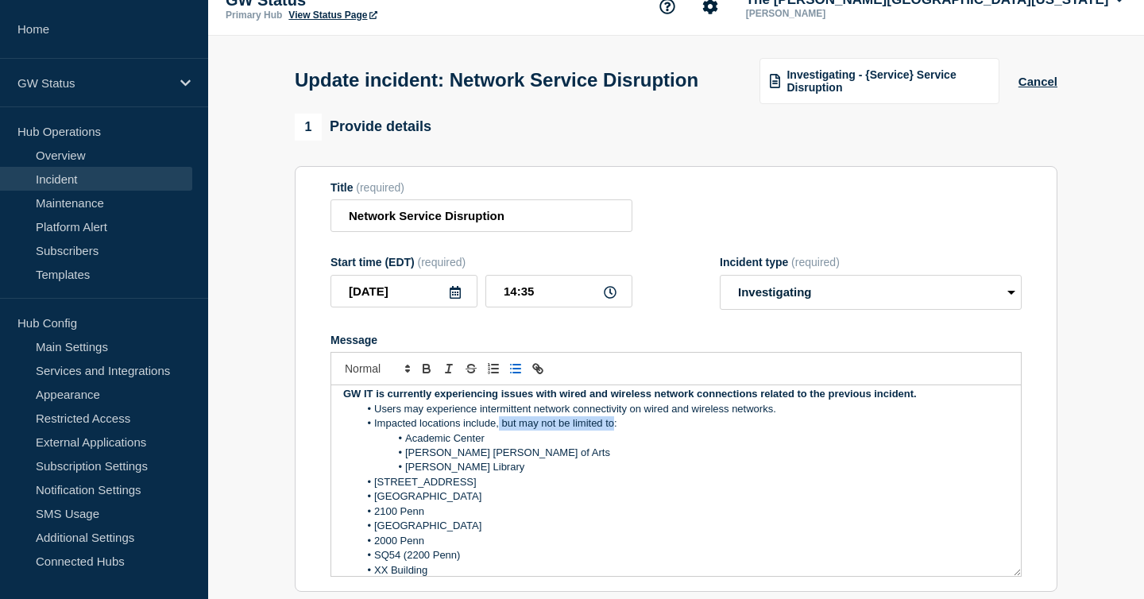
click at [612, 431] on li "Impacted locations include, but may not be limited to:" at bounding box center [684, 423] width 651 height 14
click at [372, 489] on li "[STREET_ADDRESS]" at bounding box center [684, 482] width 651 height 14
click at [374, 504] on li "[GEOGRAPHIC_DATA]" at bounding box center [684, 496] width 651 height 14
click at [374, 519] on span "Message" at bounding box center [374, 511] width 0 height 14
click at [371, 533] on li "[GEOGRAPHIC_DATA]" at bounding box center [684, 526] width 651 height 14
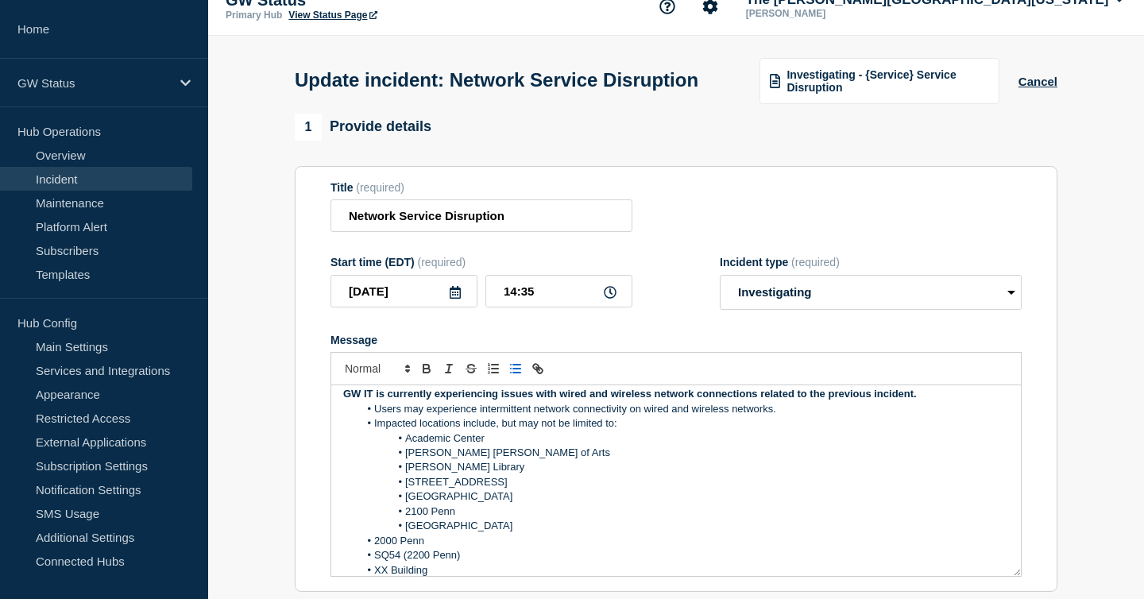
click at [373, 548] on li "2000 Penn" at bounding box center [684, 541] width 651 height 14
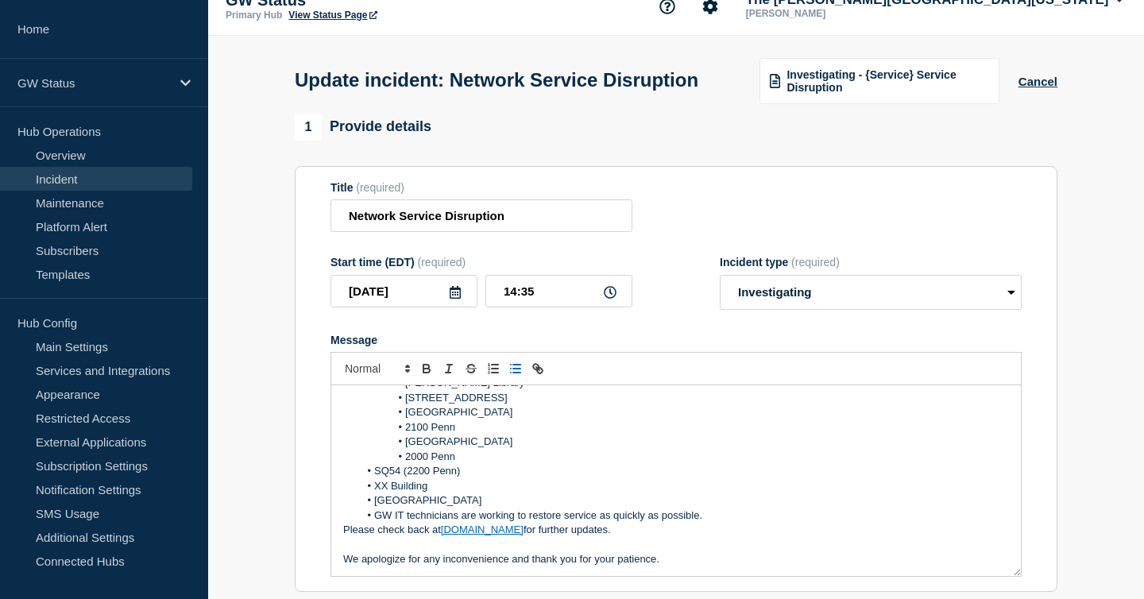
click at [375, 478] on li "SQ54 (2200 Penn)" at bounding box center [684, 471] width 651 height 14
click at [372, 493] on li "XX Building" at bounding box center [684, 486] width 651 height 14
click at [373, 508] on li "[GEOGRAPHIC_DATA]" at bounding box center [684, 500] width 651 height 14
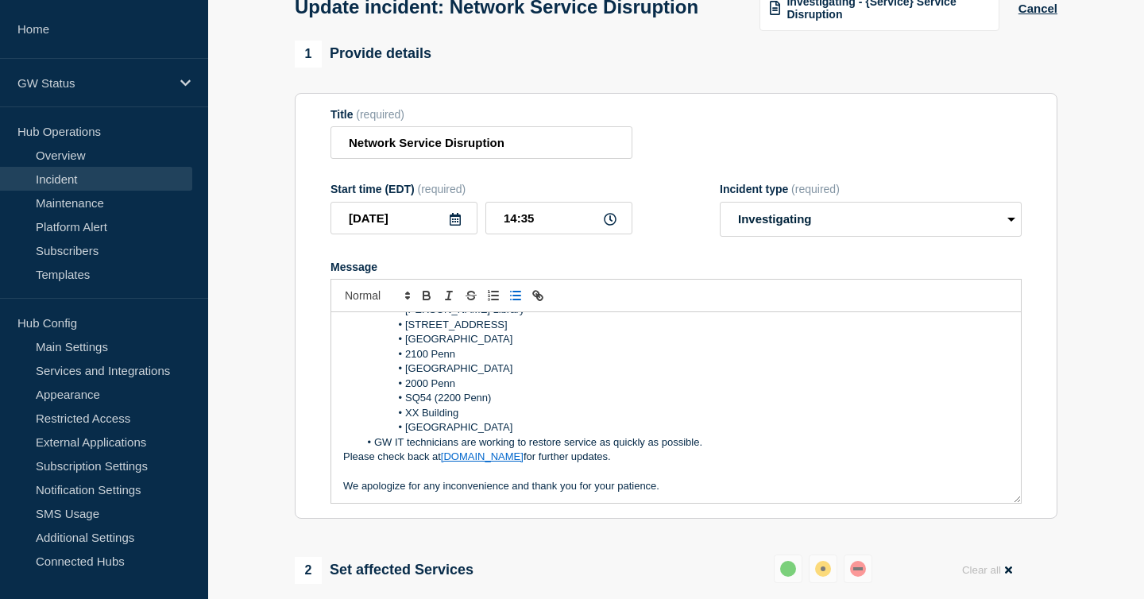
scroll to position [97, 0]
click at [513, 493] on p "We apologize for any inconvenience and thank you for your patience." at bounding box center [676, 485] width 666 height 14
click at [0, 0] on lt-span ", and" at bounding box center [0, 0] width 0 height 0
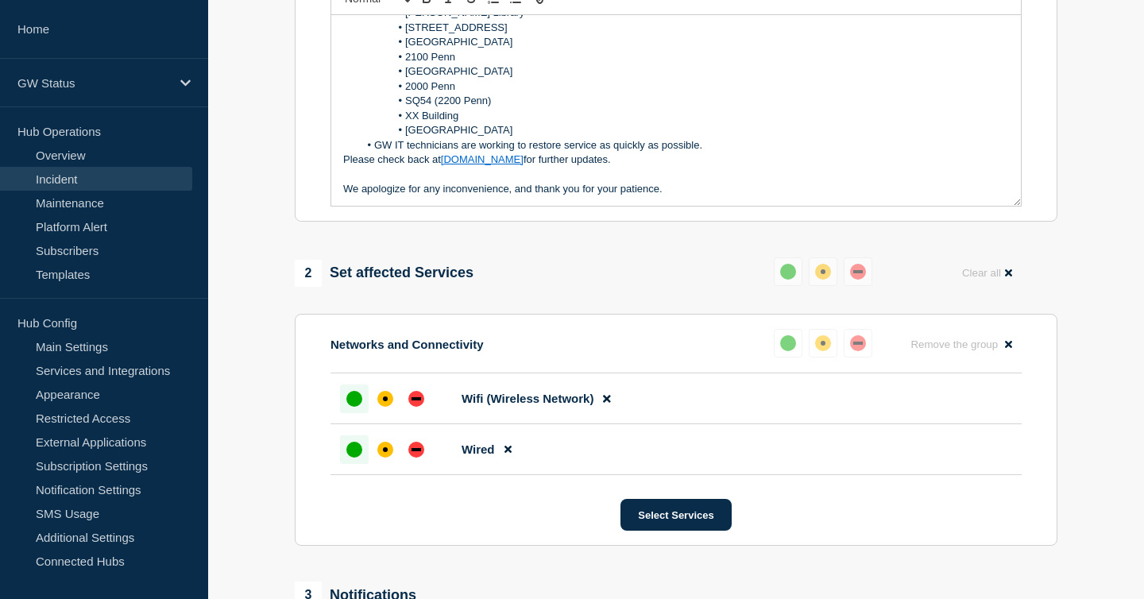
scroll to position [429, 0]
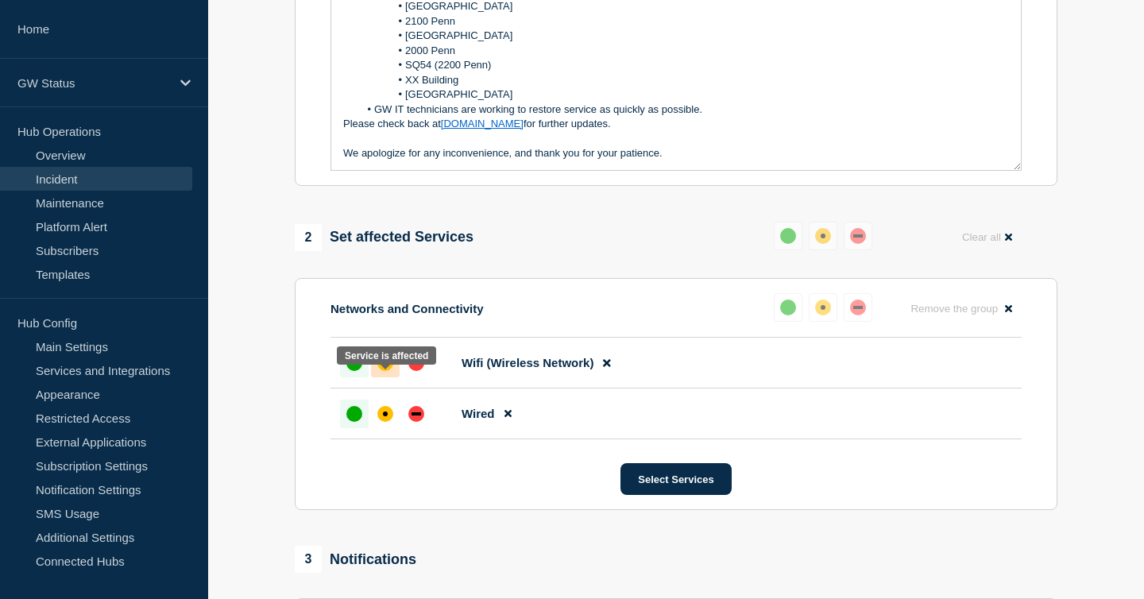
click at [382, 377] on div at bounding box center [385, 363] width 29 height 29
click at [390, 422] on div "affected" at bounding box center [385, 414] width 16 height 16
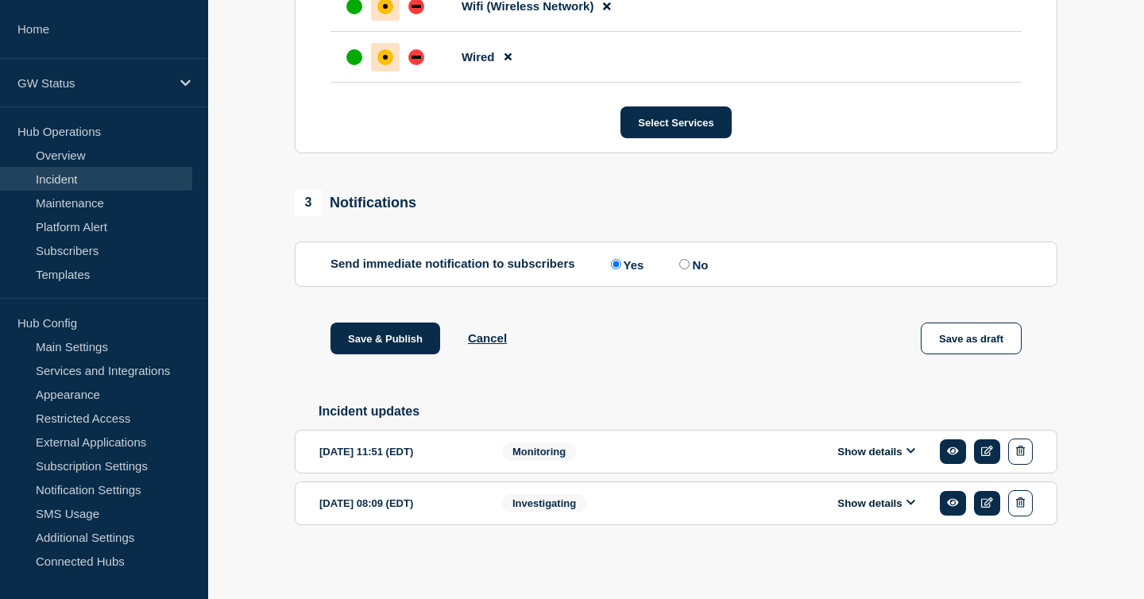
scroll to position [821, 0]
click at [393, 334] on button "Save & Publish" at bounding box center [385, 339] width 110 height 32
